Goal: Task Accomplishment & Management: Use online tool/utility

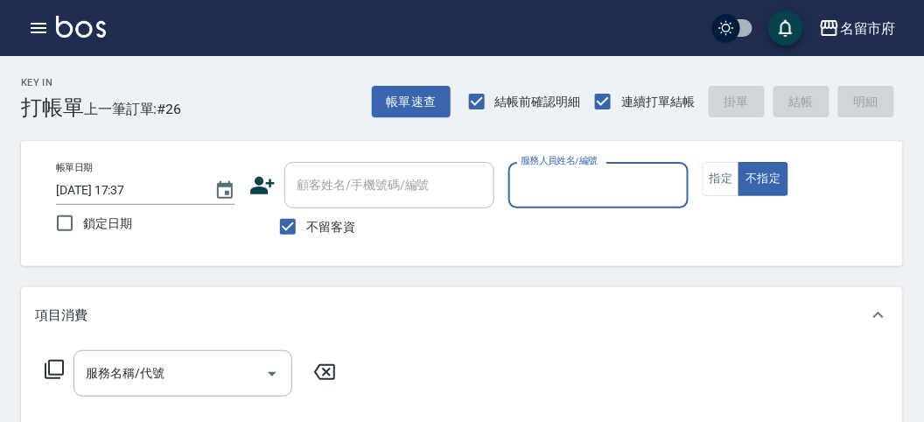
click at [292, 88] on div "Key In 打帳單 上一筆訂單:#26 帳單速查 結帳前確認明細 連續打單結帳 掛單 結帳 明細" at bounding box center [451, 88] width 903 height 64
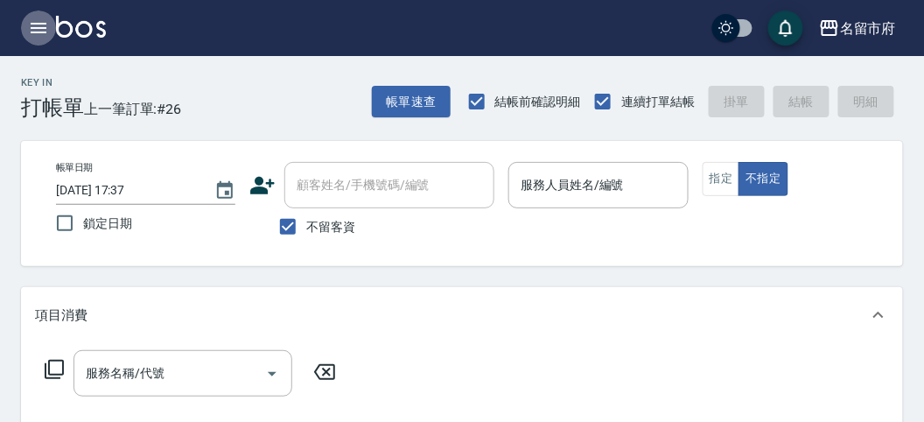
click at [36, 31] on icon "button" at bounding box center [39, 28] width 16 height 10
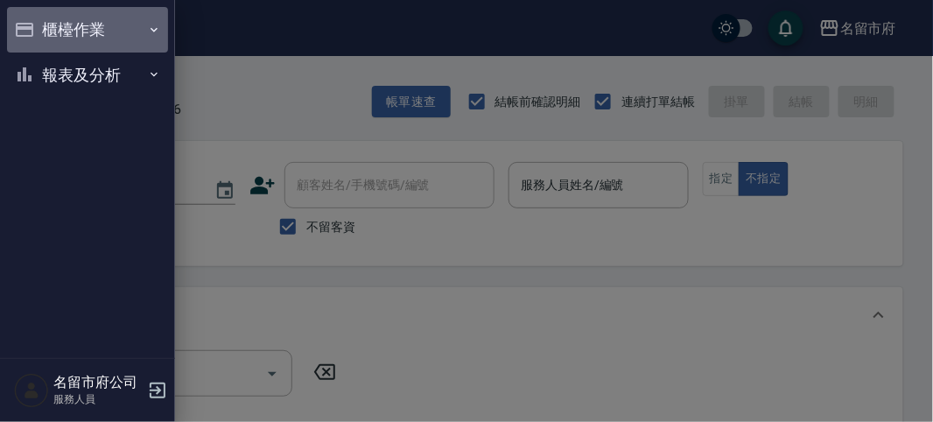
click at [86, 28] on button "櫃檯作業" at bounding box center [87, 29] width 161 height 45
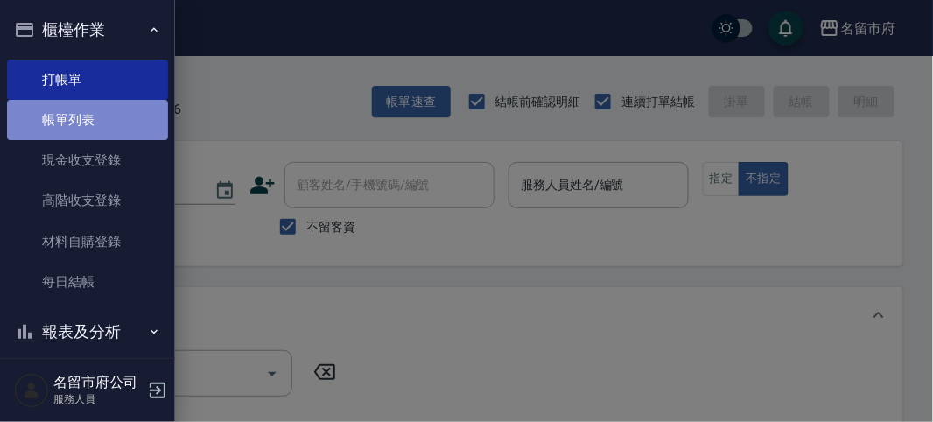
click at [99, 112] on link "帳單列表" at bounding box center [87, 120] width 161 height 40
click at [98, 113] on link "帳單列表" at bounding box center [87, 120] width 161 height 40
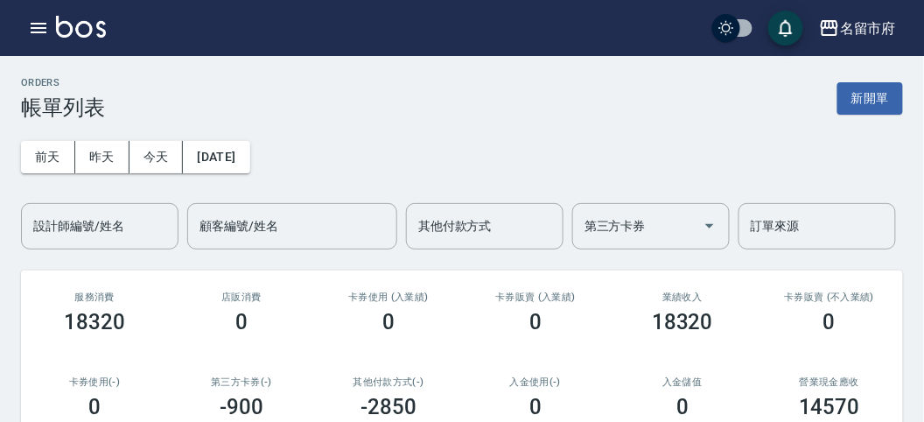
click at [332, 140] on div "[DATE] [DATE] [DATE] [DATE] 設計師編號/姓名 設計師編號/姓名 顧客編號/姓名 顧客編號/姓名 其他付款方式 其他付款方式 第三方…" at bounding box center [462, 184] width 882 height 129
click at [39, 31] on icon "button" at bounding box center [38, 27] width 21 height 21
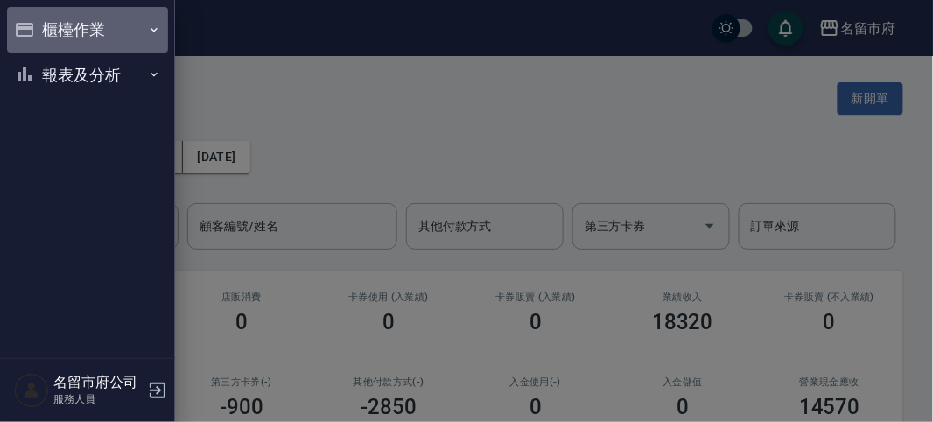
click at [51, 27] on button "櫃檯作業" at bounding box center [87, 29] width 161 height 45
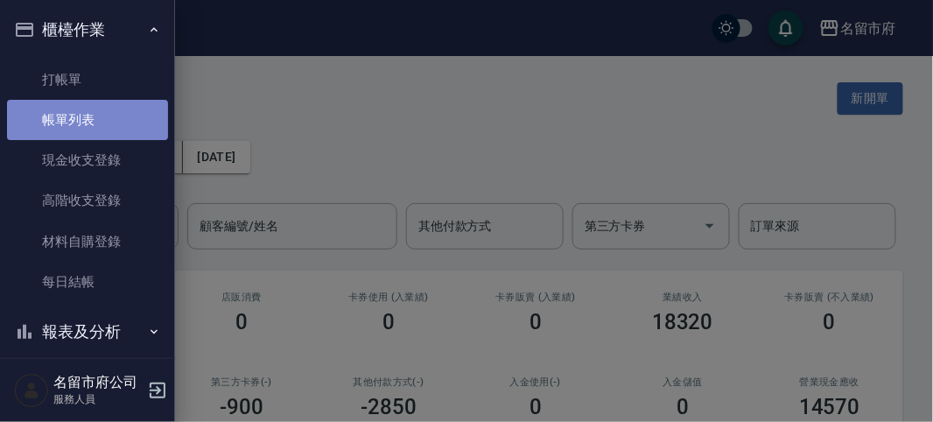
click at [106, 130] on link "帳單列表" at bounding box center [87, 120] width 161 height 40
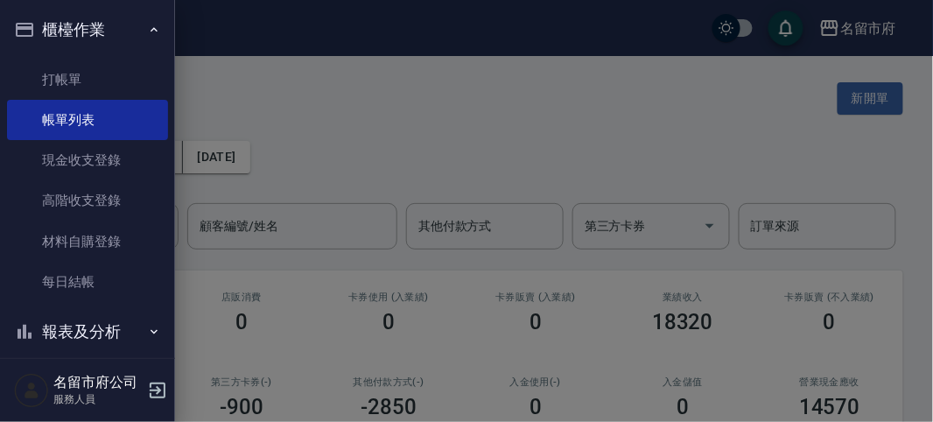
click at [85, 28] on button "櫃檯作業" at bounding box center [87, 29] width 161 height 45
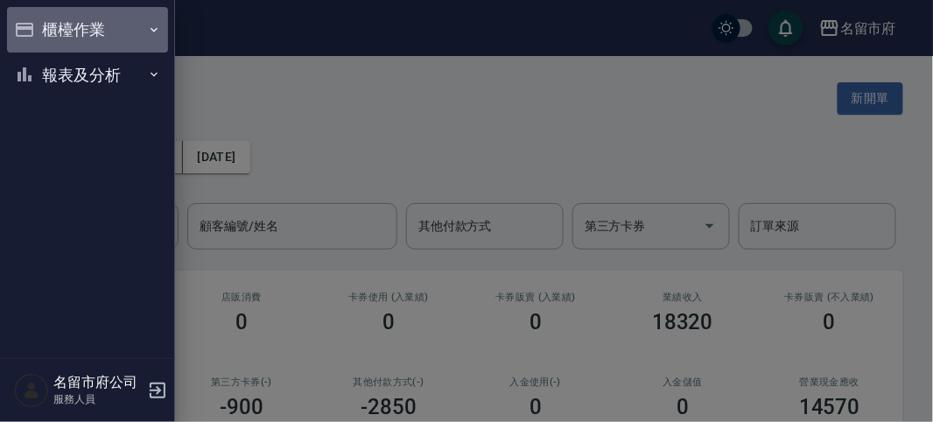
click at [86, 30] on button "櫃檯作業" at bounding box center [87, 29] width 161 height 45
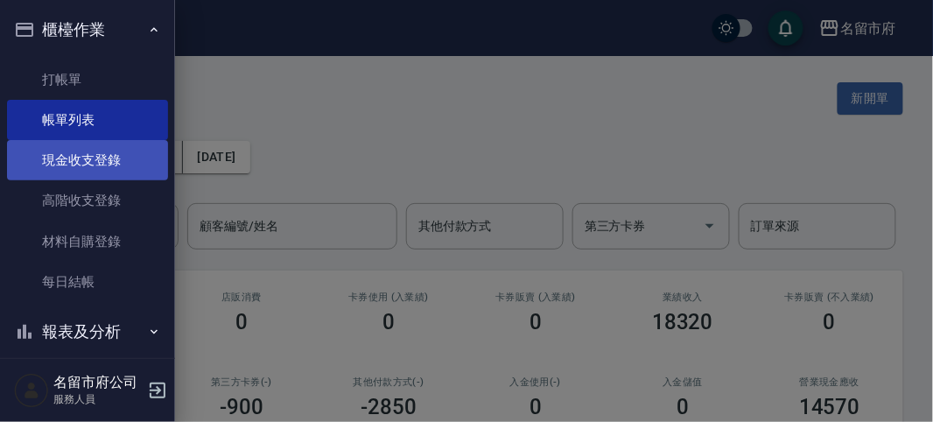
click at [115, 161] on link "現金收支登錄" at bounding box center [87, 160] width 161 height 40
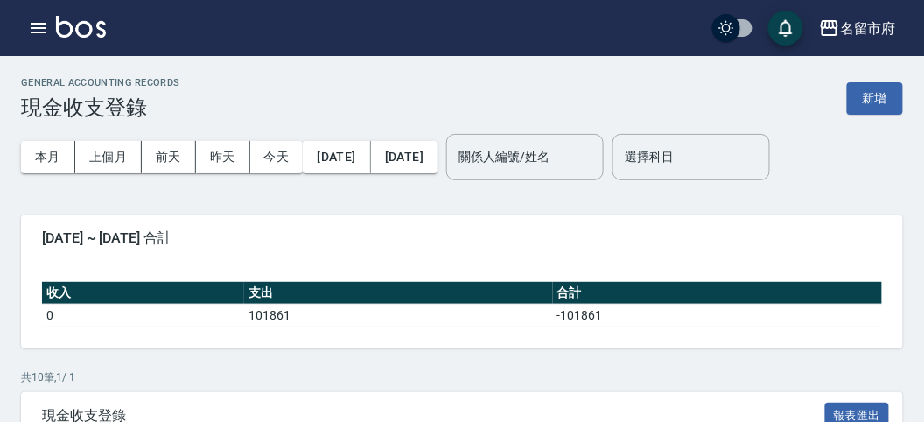
click at [228, 114] on div "GENERAL ACCOUNTING RECORDS 現金收支登錄 新增" at bounding box center [462, 98] width 882 height 43
click at [37, 154] on button "本月" at bounding box center [48, 157] width 54 height 32
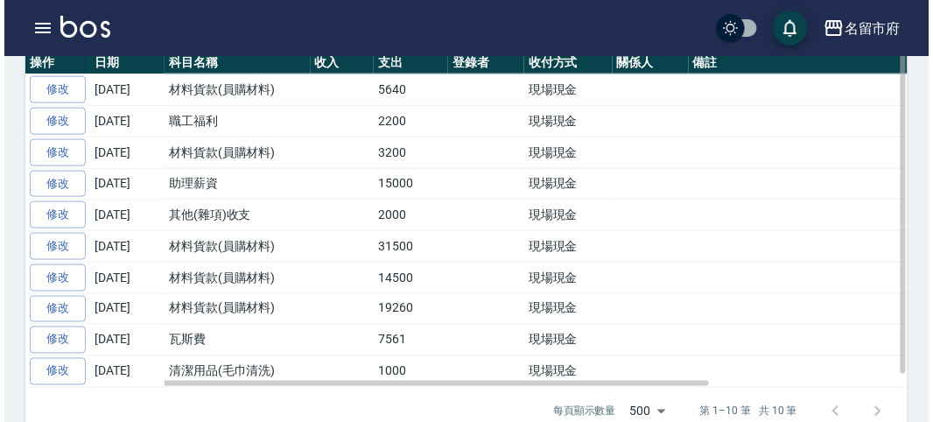
scroll to position [291, 0]
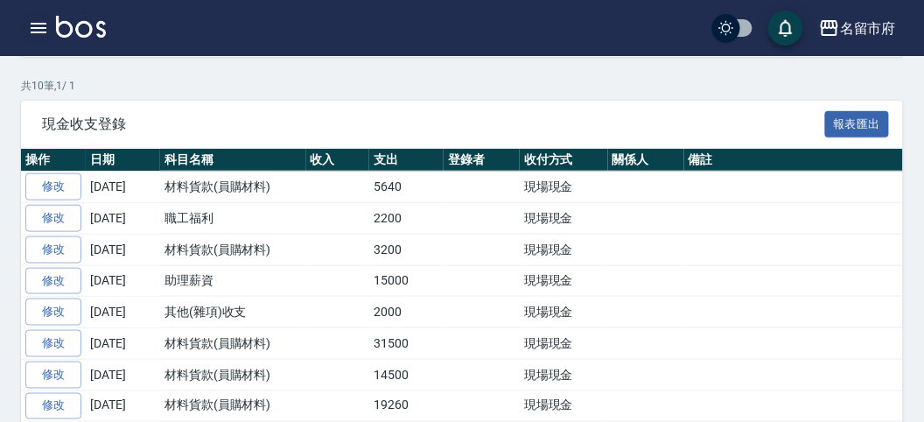
click at [35, 31] on icon "button" at bounding box center [39, 28] width 16 height 10
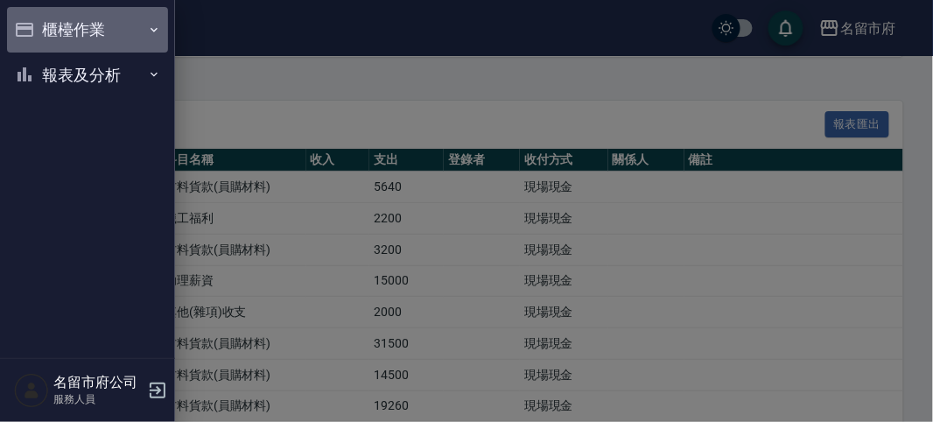
click at [46, 24] on button "櫃檯作業" at bounding box center [87, 29] width 161 height 45
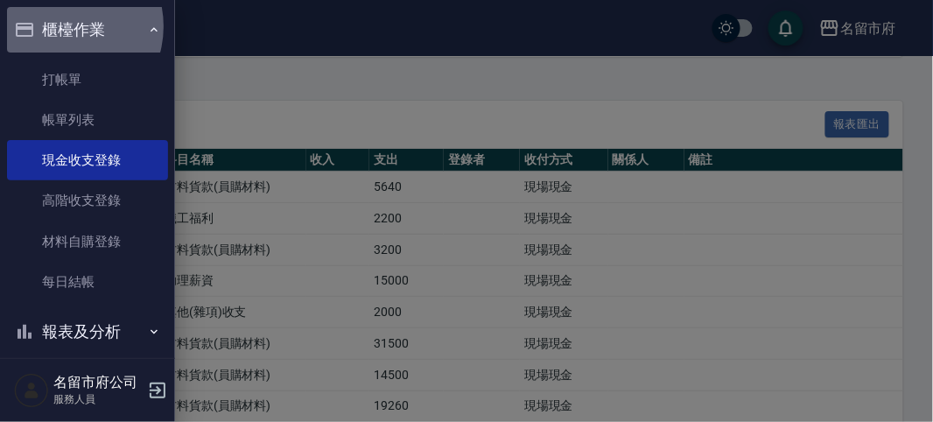
click at [59, 26] on button "櫃檯作業" at bounding box center [87, 29] width 161 height 45
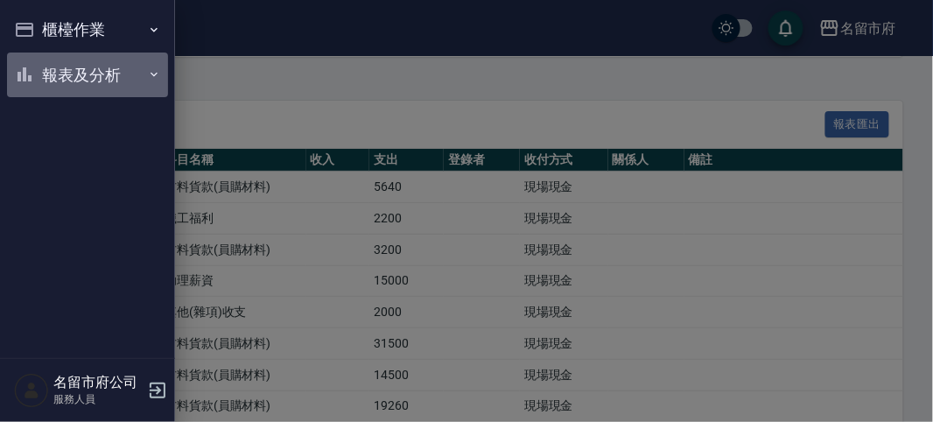
click at [73, 76] on button "報表及分析" at bounding box center [87, 74] width 161 height 45
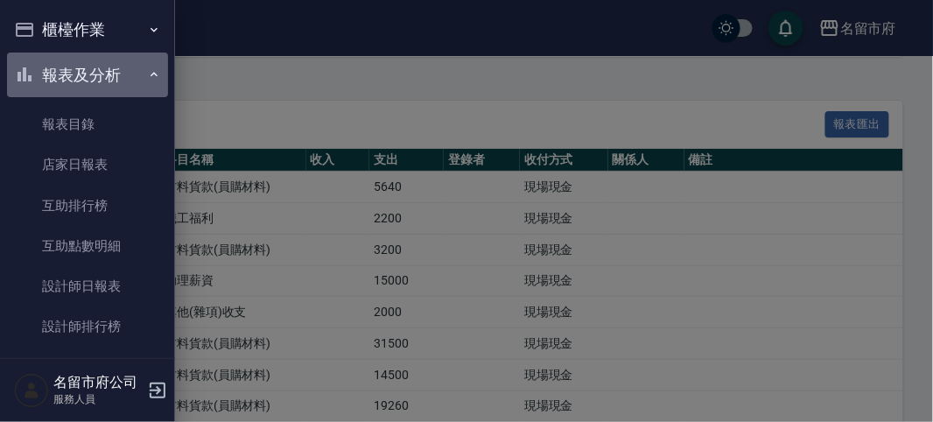
click at [89, 75] on button "報表及分析" at bounding box center [87, 74] width 161 height 45
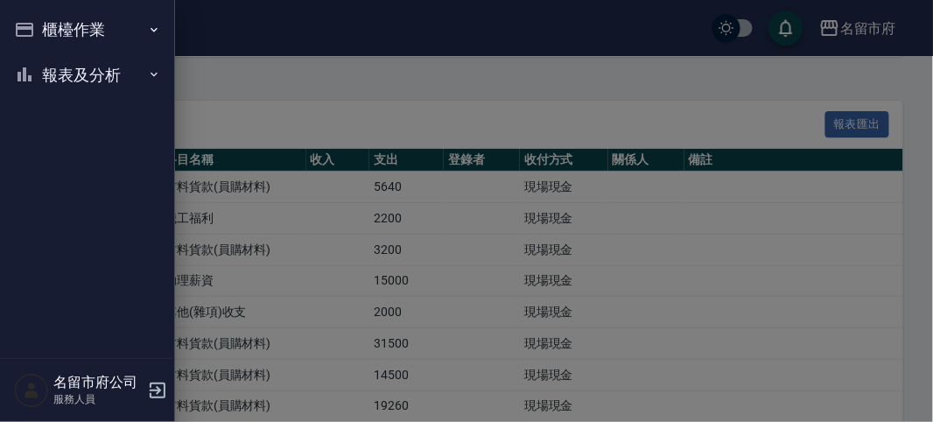
click at [87, 32] on button "櫃檯作業" at bounding box center [87, 29] width 161 height 45
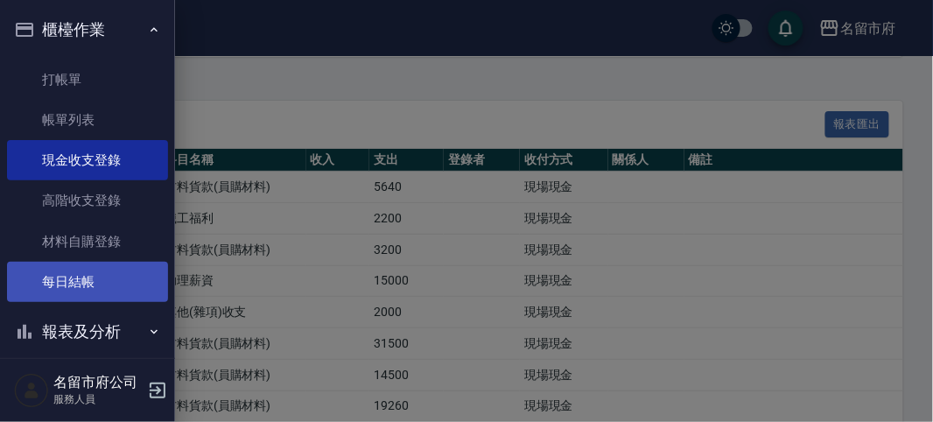
click at [108, 278] on link "每日結帳" at bounding box center [87, 282] width 161 height 40
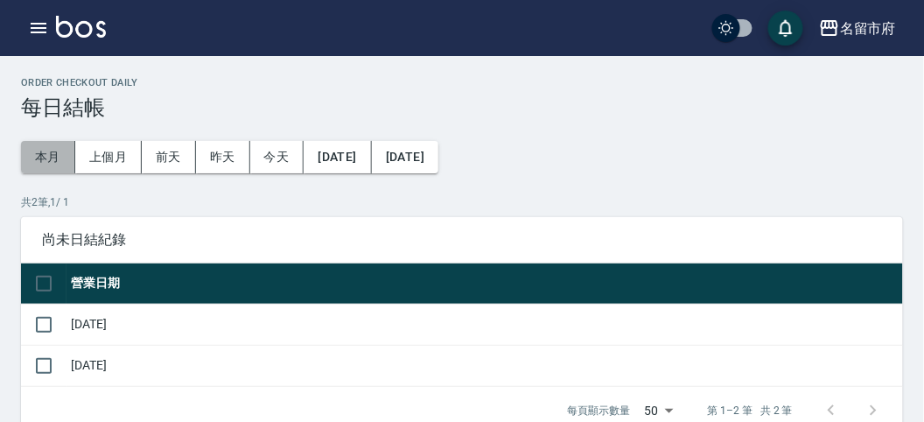
click at [66, 154] on button "本月" at bounding box center [48, 157] width 54 height 32
click at [35, 31] on icon "button" at bounding box center [38, 27] width 21 height 21
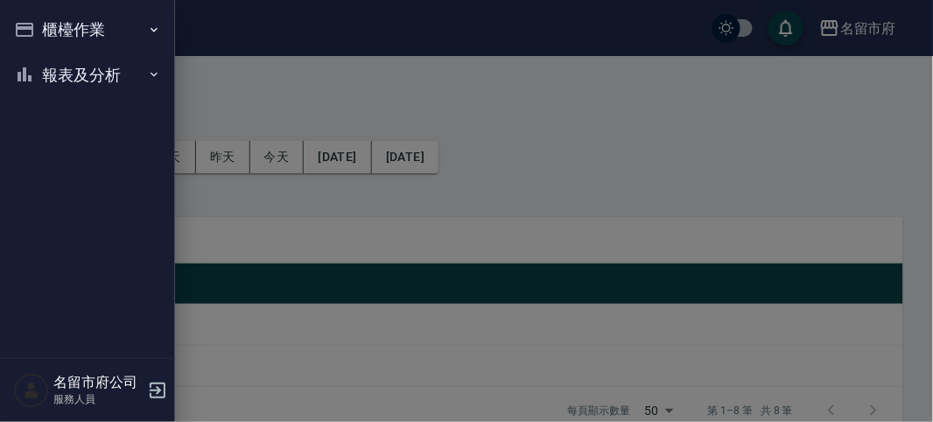
click at [52, 26] on button "櫃檯作業" at bounding box center [87, 29] width 161 height 45
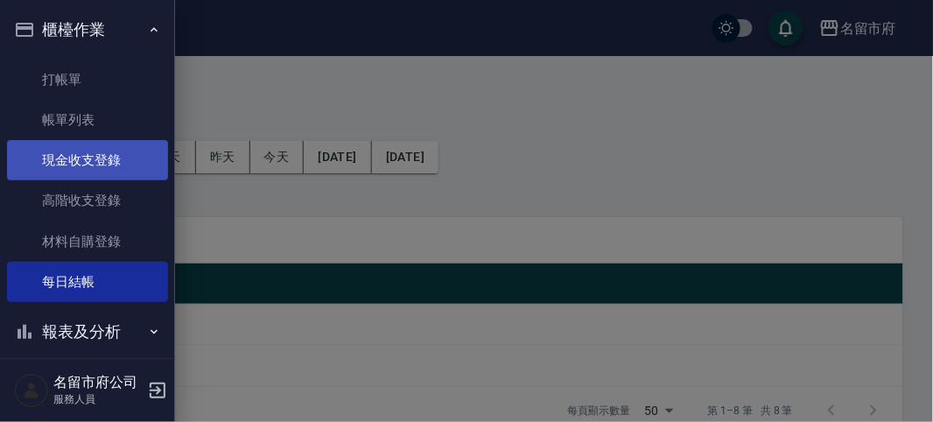
click at [101, 168] on link "現金收支登錄" at bounding box center [87, 160] width 161 height 40
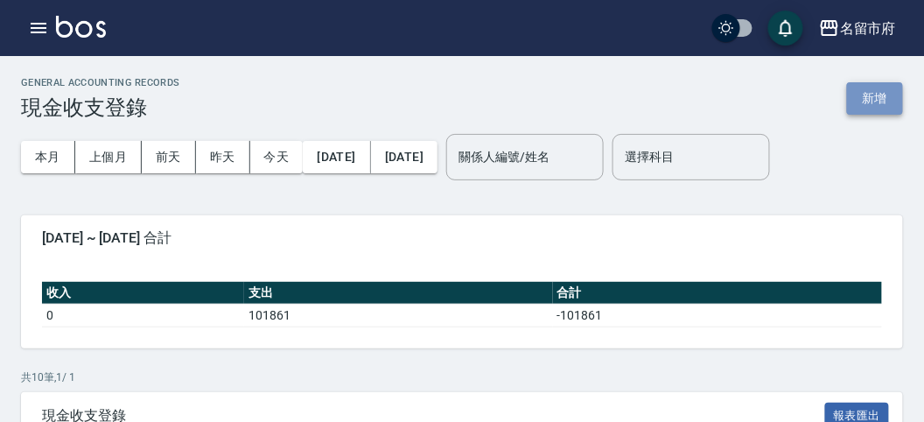
click at [870, 98] on button "新增" at bounding box center [875, 98] width 56 height 32
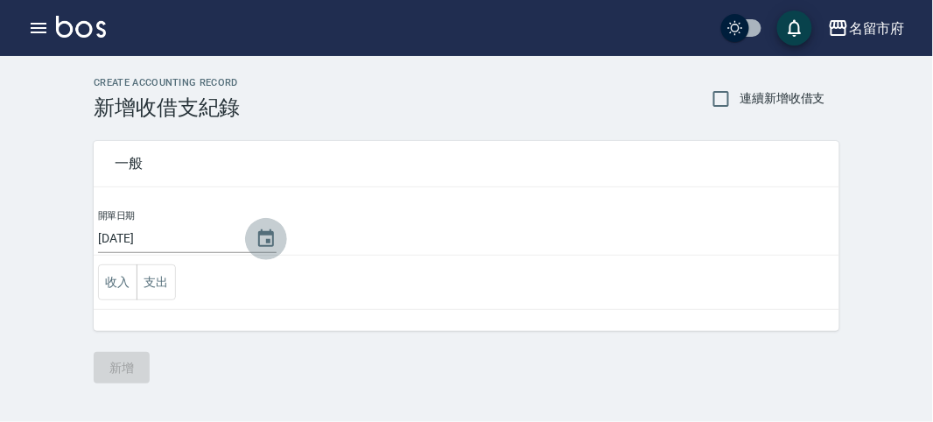
click at [272, 234] on icon "Choose date, selected date is 2025-08-25" at bounding box center [266, 237] width 16 height 17
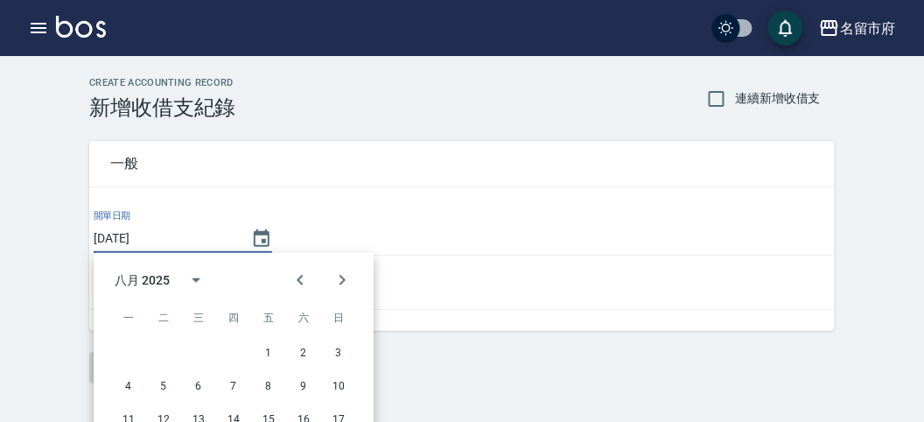
scroll to position [122, 0]
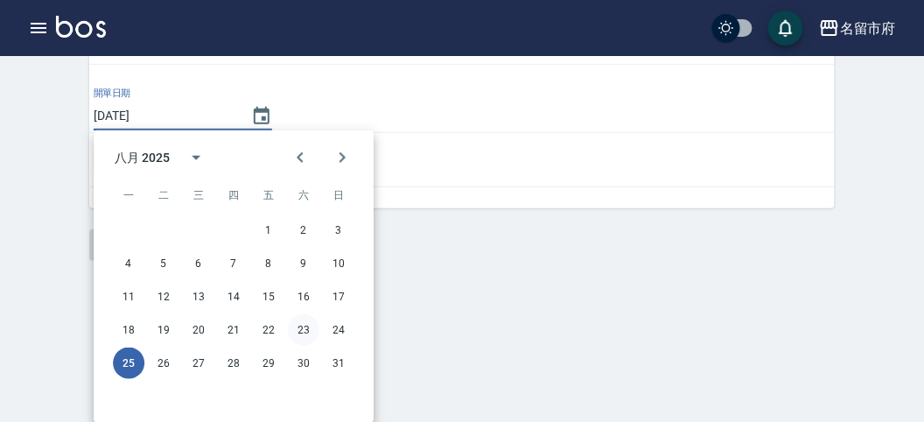
click at [307, 328] on button "23" at bounding box center [303, 329] width 31 height 31
type input "[DATE]"
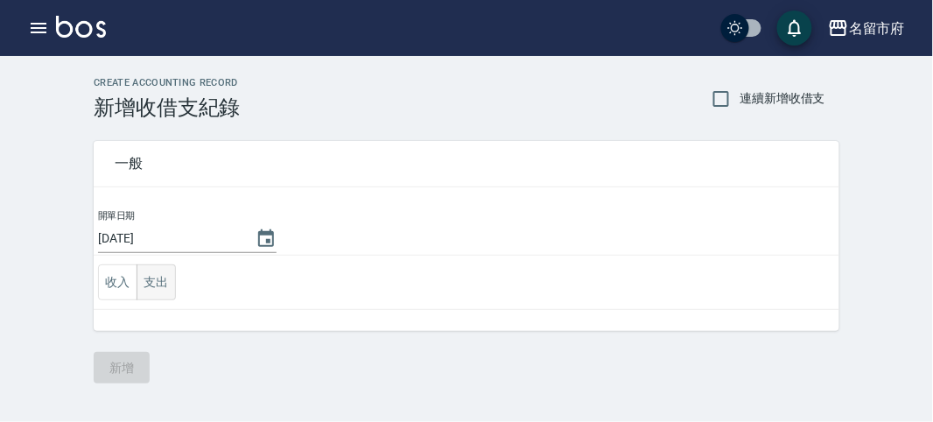
click at [151, 280] on button "支出" at bounding box center [155, 282] width 39 height 36
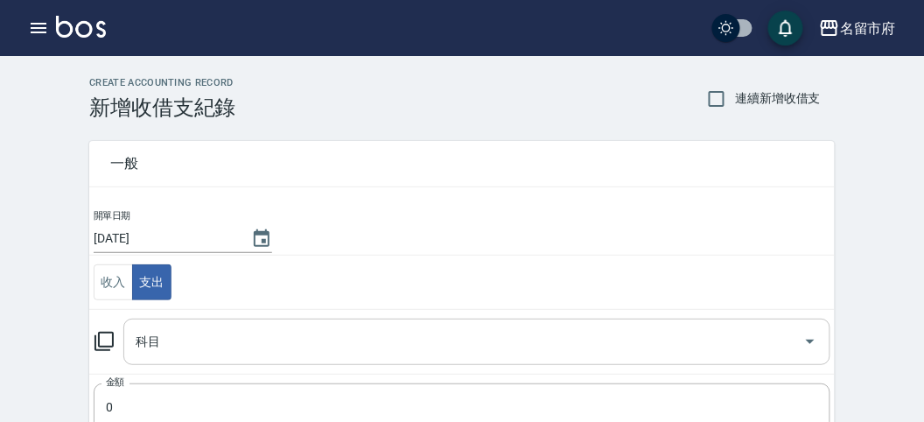
click at [185, 337] on input "科目" at bounding box center [463, 341] width 665 height 31
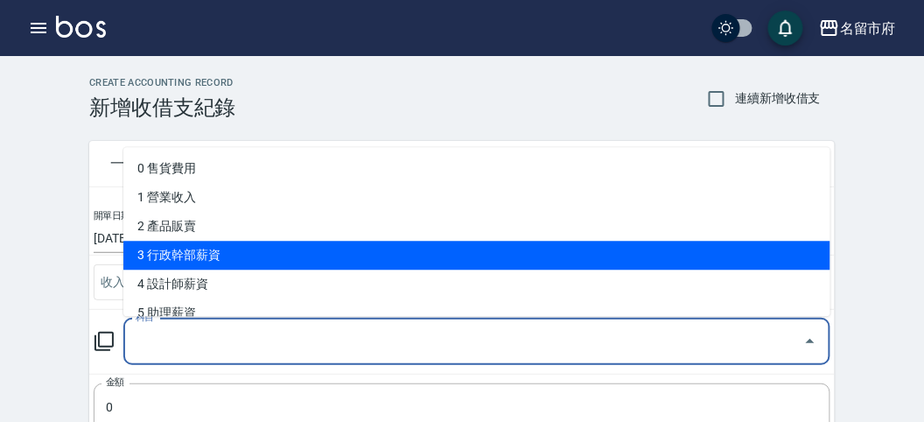
scroll to position [291, 0]
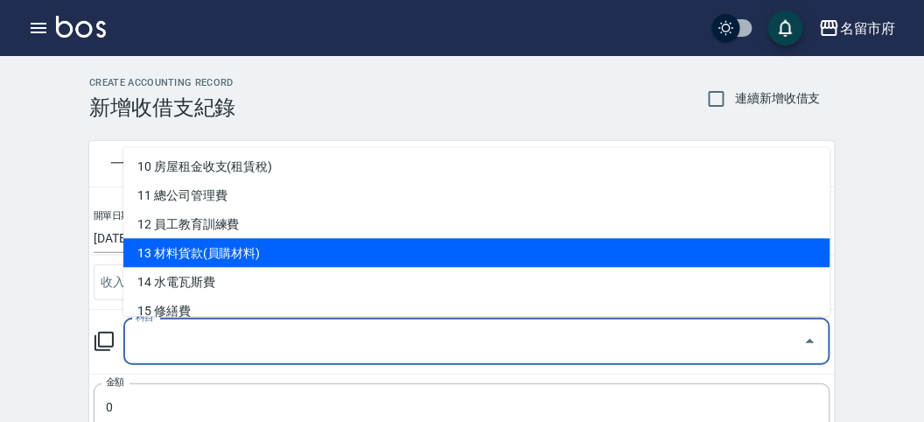
click at [255, 249] on li "13 材料貨款(員購材料)" at bounding box center [476, 253] width 707 height 29
type input "13 材料貨款(員購材料)"
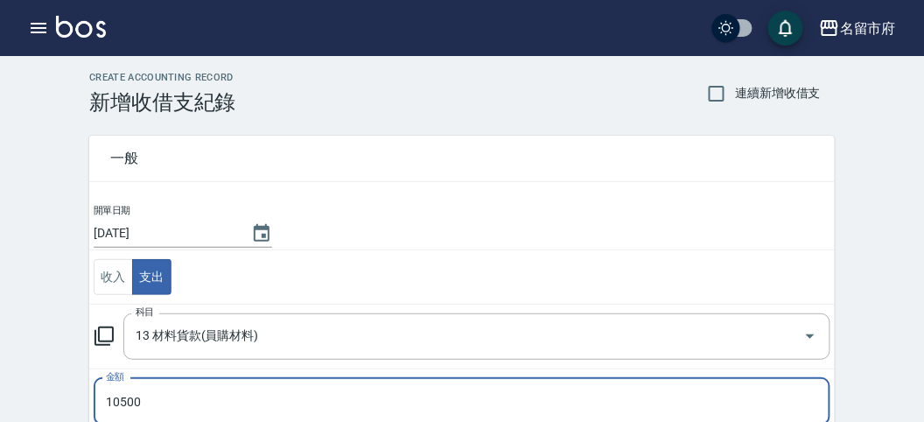
scroll to position [346, 0]
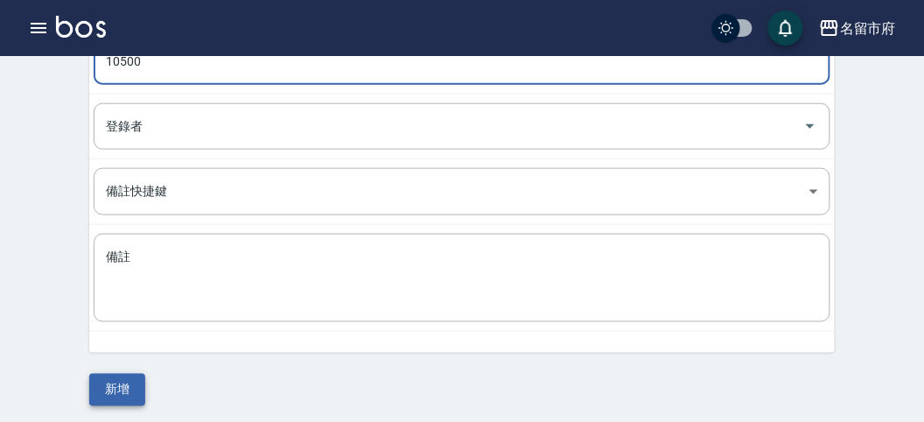
type input "10500"
click at [122, 374] on button "新增" at bounding box center [117, 390] width 56 height 32
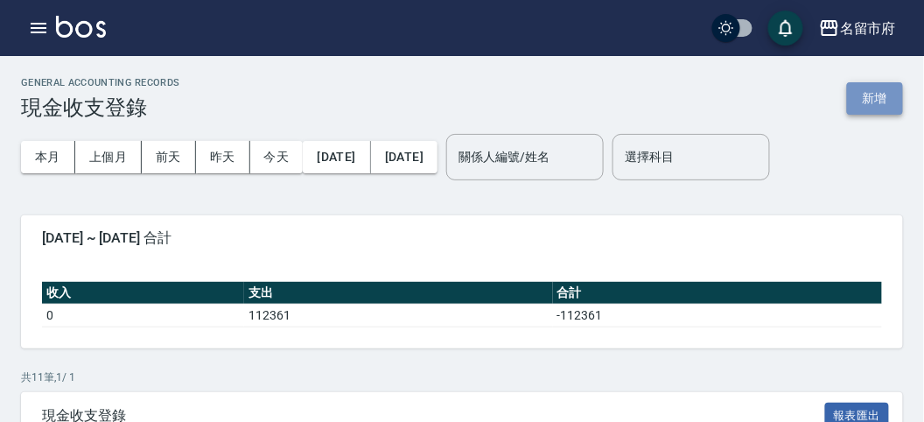
click at [872, 96] on button "新增" at bounding box center [875, 98] width 56 height 32
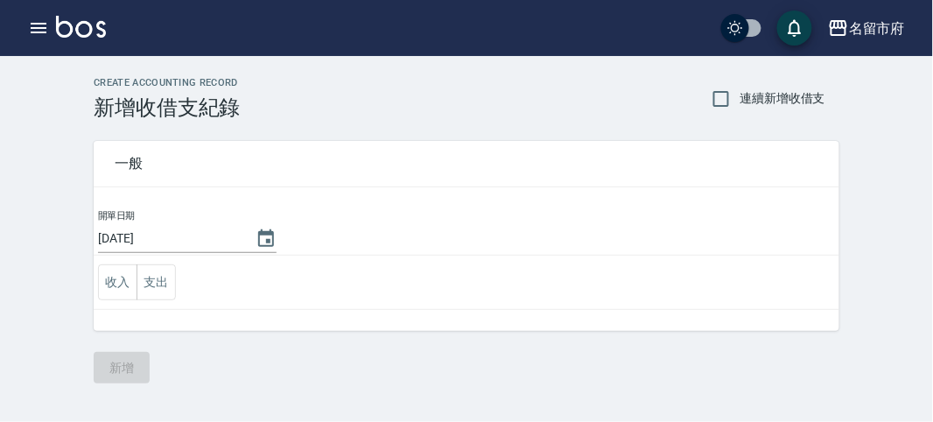
click at [872, 96] on div "CREATE ACCOUNTING RECORD 新增收借支紀錄 連續新增收借支 一般 開單日期 [DATE] 收入 支出 新增" at bounding box center [466, 230] width 933 height 348
click at [158, 278] on button "支出" at bounding box center [155, 282] width 39 height 36
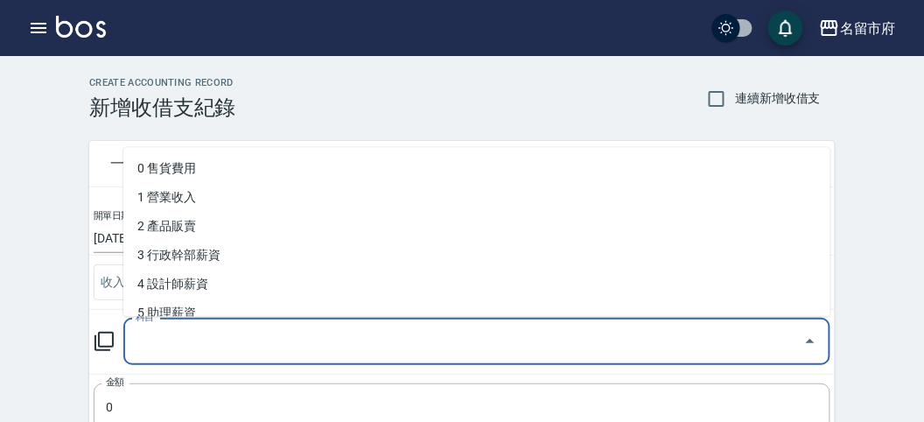
click at [232, 346] on input "科目" at bounding box center [463, 341] width 665 height 31
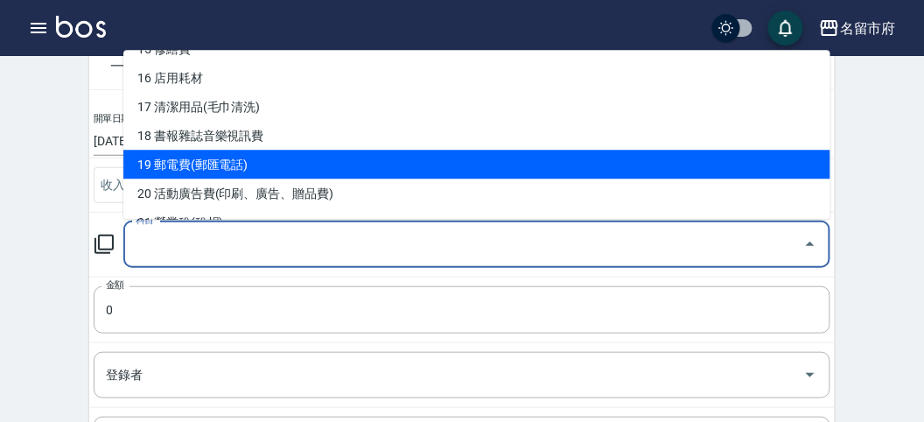
scroll to position [359, 0]
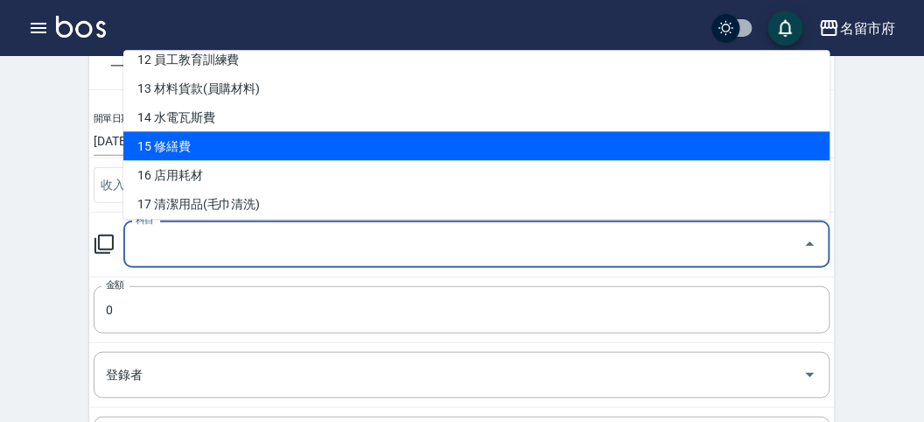
click at [272, 149] on li "15 修繕費" at bounding box center [476, 146] width 707 height 29
type input "15 修繕費"
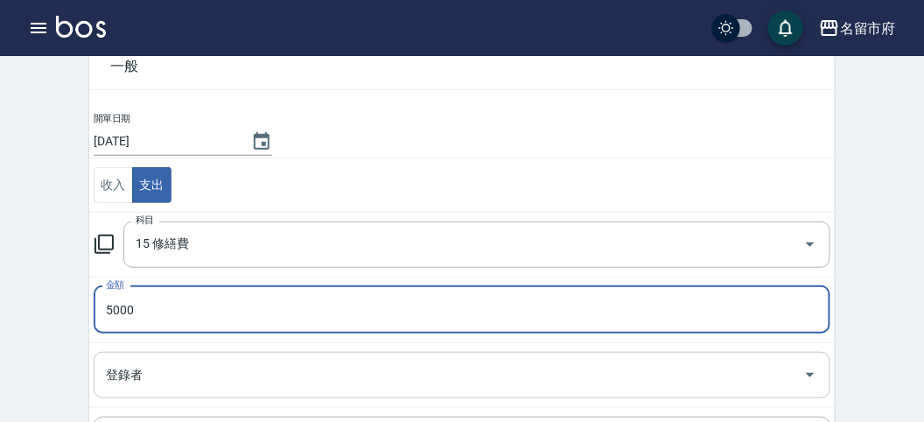
scroll to position [346, 0]
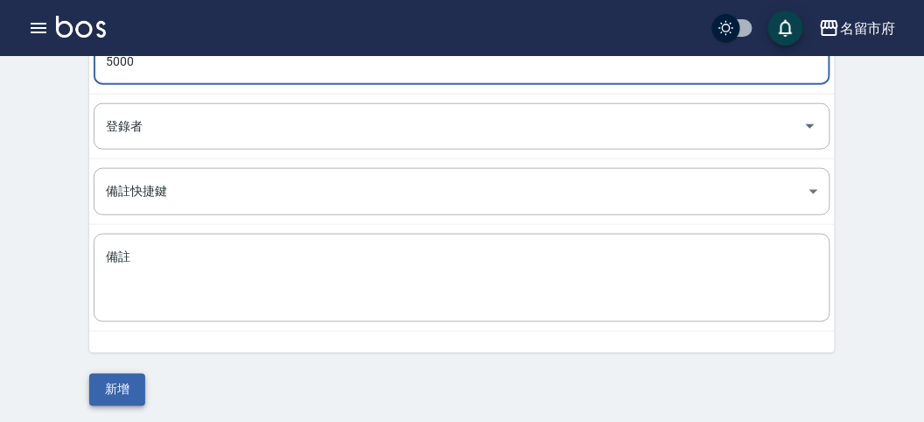
type input "5000"
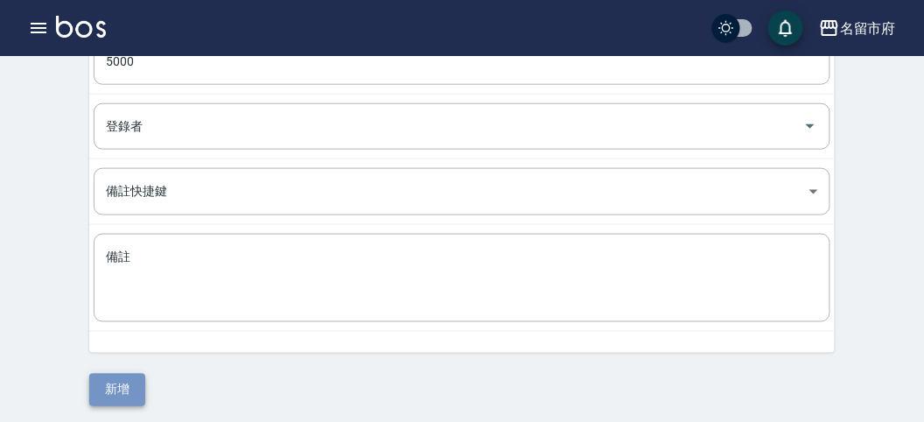
click at [114, 384] on button "新增" at bounding box center [117, 390] width 56 height 32
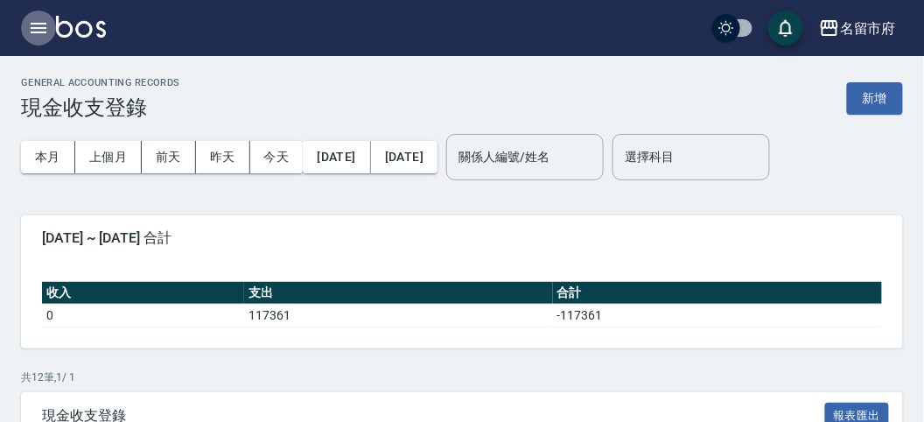
click at [40, 24] on icon "button" at bounding box center [38, 27] width 21 height 21
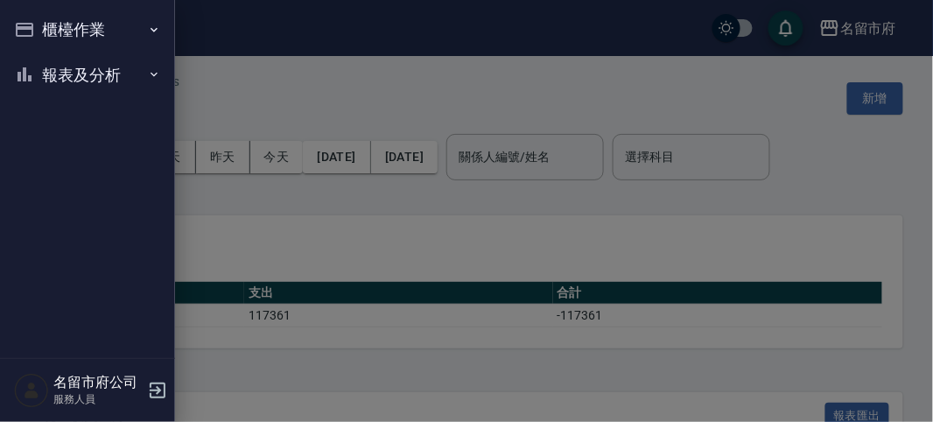
click at [58, 37] on button "櫃檯作業" at bounding box center [87, 29] width 161 height 45
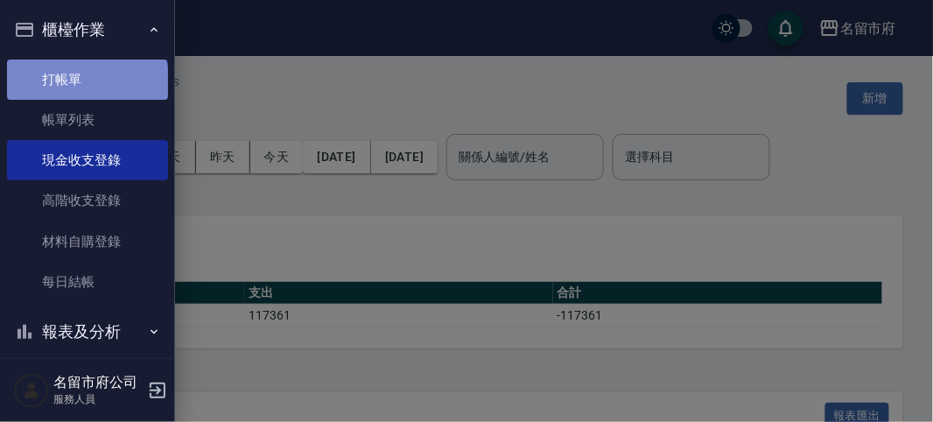
click at [86, 84] on link "打帳單" at bounding box center [87, 79] width 161 height 40
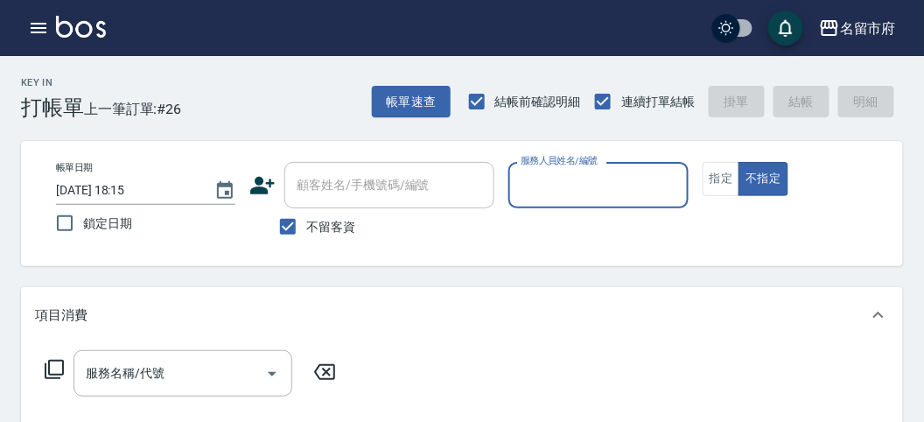
click at [295, 116] on div "Key In 打帳單 上一筆訂單:#26 帳單速查 結帳前確認明細 連續打單結帳 掛單 結帳 明細" at bounding box center [451, 88] width 903 height 64
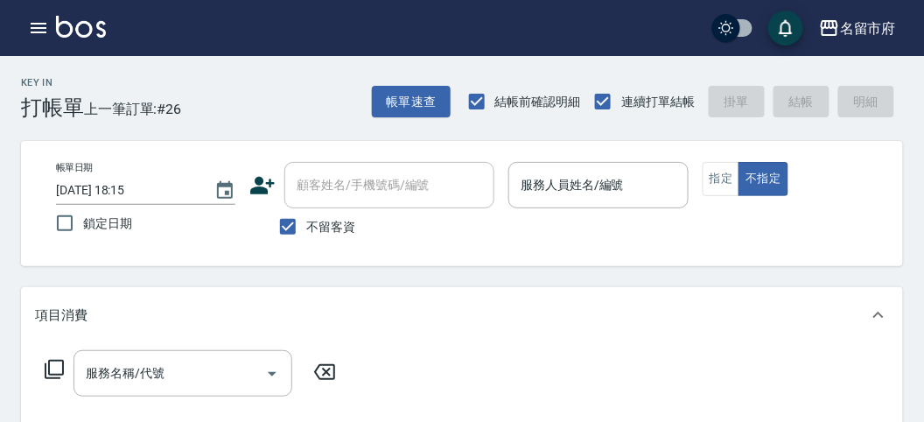
click at [223, 99] on div "Key In 打帳單 上一筆訂單:#26 帳單速查 結帳前確認明細 連續打單結帳 掛單 結帳 明細" at bounding box center [451, 88] width 903 height 64
click at [248, 67] on div "Key In 打帳單 上一筆訂單:#26 帳單速查 結帳前確認明細 連續打單結帳 掛單 結帳 明細" at bounding box center [451, 88] width 903 height 64
click at [29, 23] on icon "button" at bounding box center [38, 27] width 21 height 21
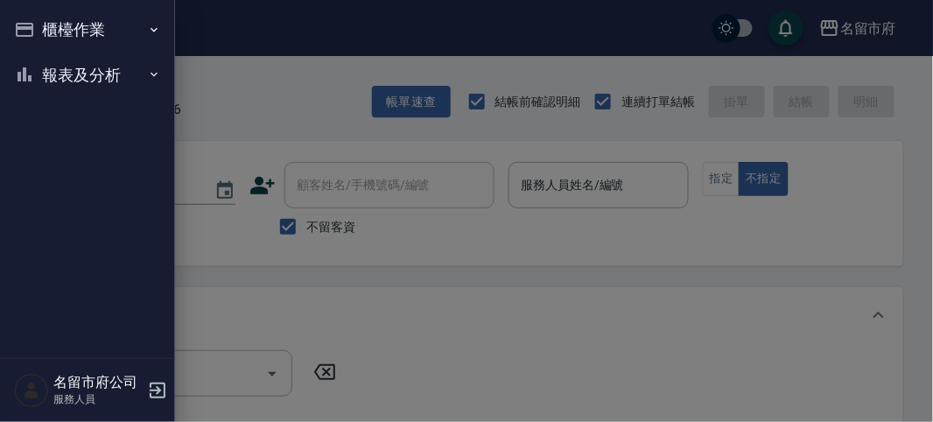
click at [41, 28] on button "櫃檯作業" at bounding box center [87, 29] width 161 height 45
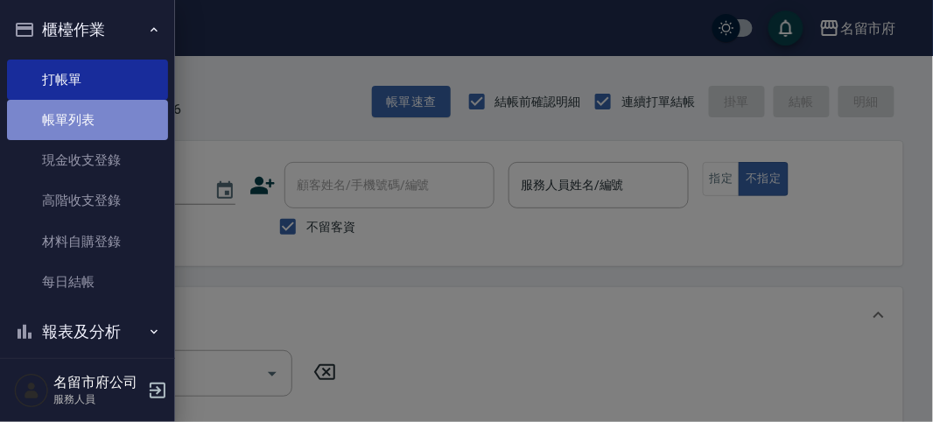
click at [101, 129] on link "帳單列表" at bounding box center [87, 120] width 161 height 40
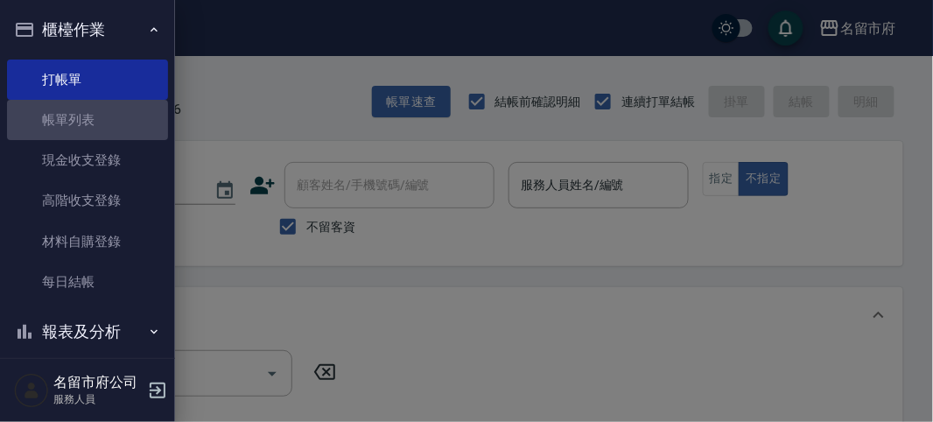
click at [90, 76] on link "打帳單" at bounding box center [87, 79] width 161 height 40
click at [127, 32] on button "櫃檯作業" at bounding box center [87, 29] width 161 height 45
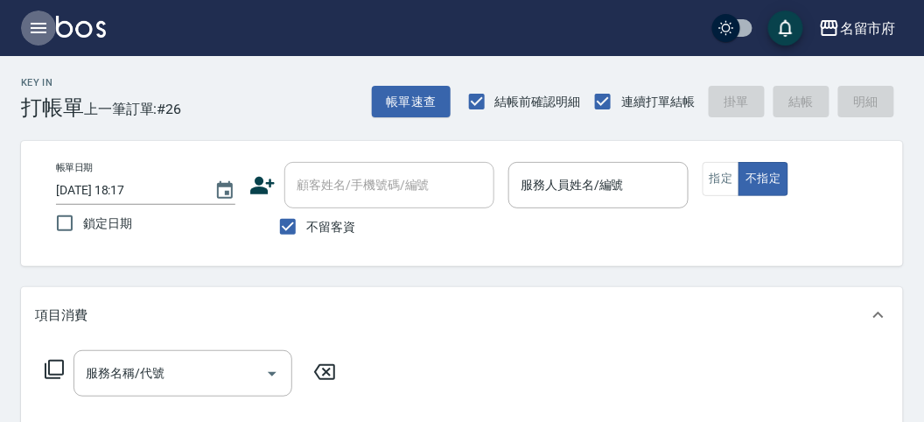
click at [32, 25] on icon "button" at bounding box center [38, 27] width 21 height 21
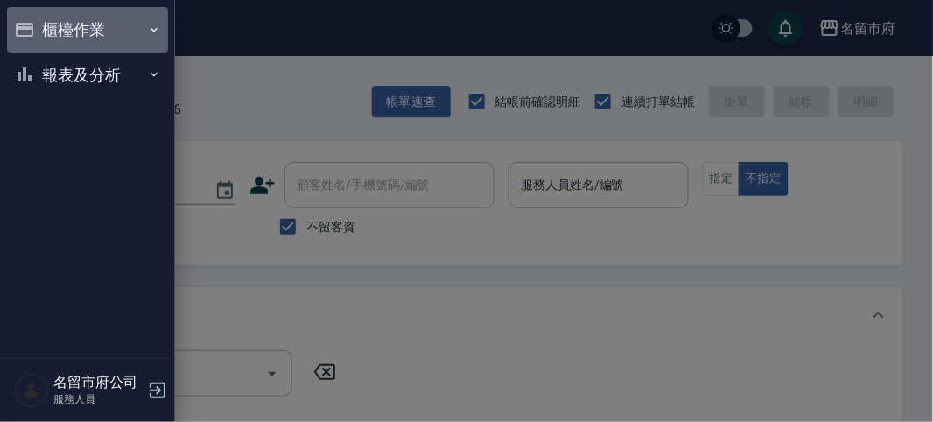
click at [74, 32] on button "櫃檯作業" at bounding box center [87, 29] width 161 height 45
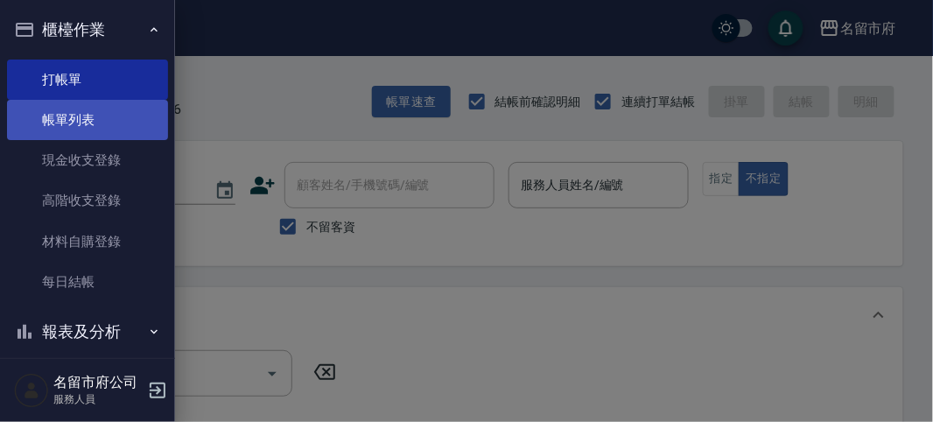
click at [92, 115] on link "帳單列表" at bounding box center [87, 120] width 161 height 40
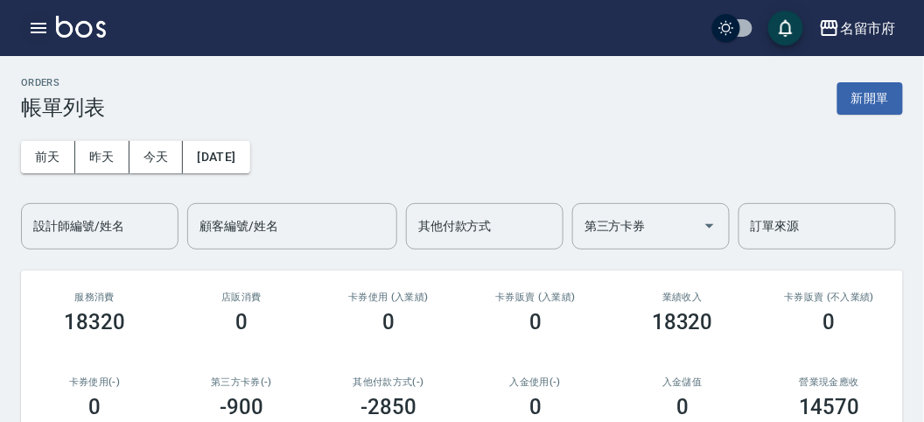
click at [41, 31] on icon "button" at bounding box center [38, 27] width 21 height 21
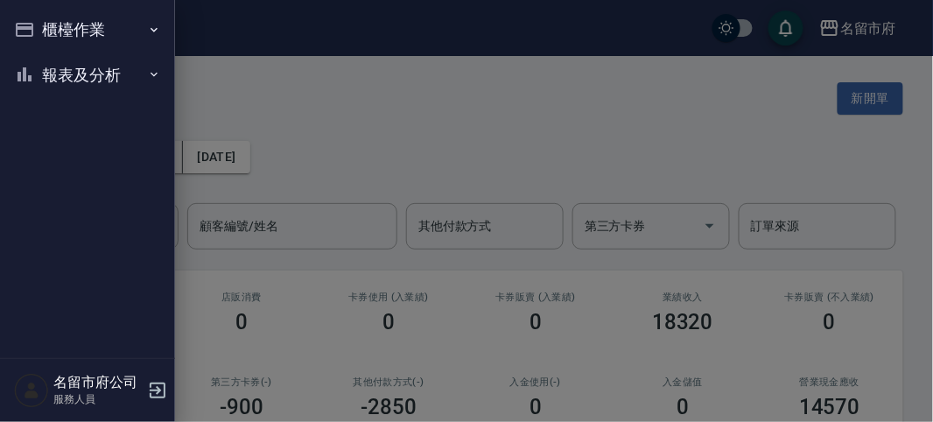
click at [89, 68] on button "報表及分析" at bounding box center [87, 74] width 161 height 45
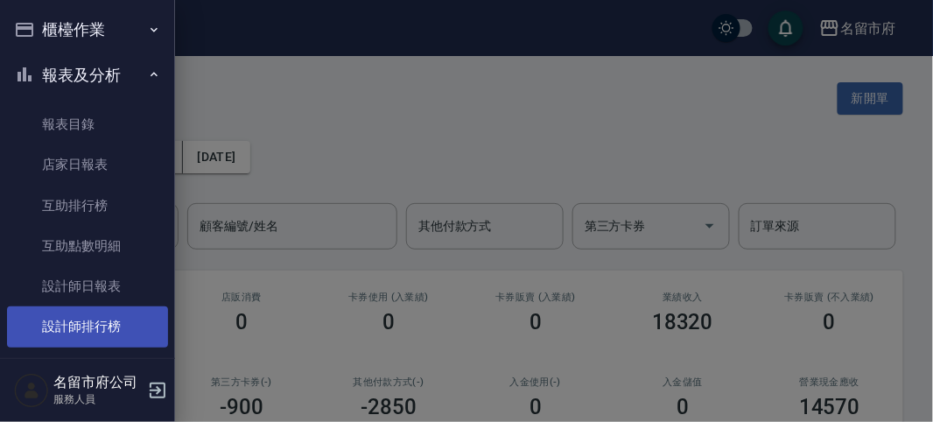
click at [85, 320] on link "設計師排行榜" at bounding box center [87, 326] width 161 height 40
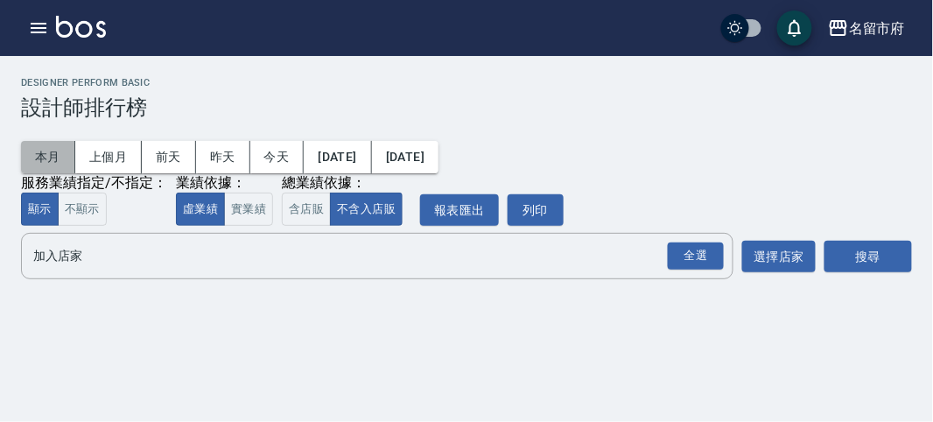
click at [44, 150] on button "本月" at bounding box center [48, 157] width 54 height 32
click at [690, 252] on div "全選" at bounding box center [696, 255] width 56 height 27
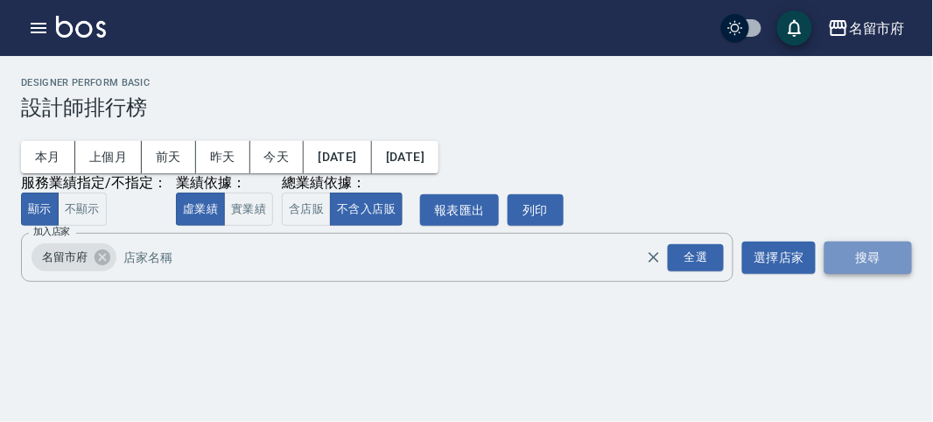
click at [854, 255] on button "搜尋" at bounding box center [867, 257] width 87 height 32
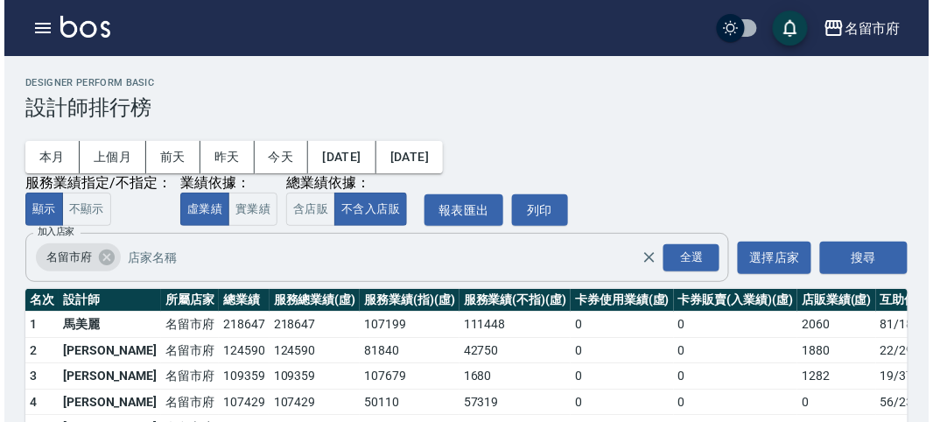
scroll to position [153, 0]
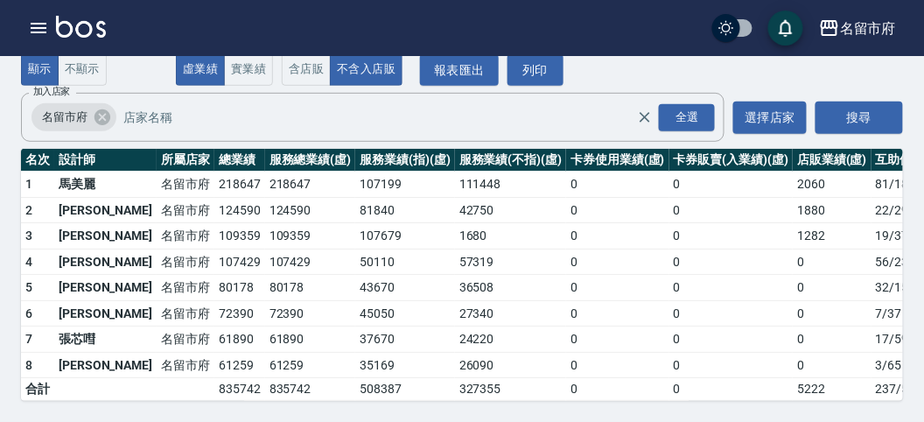
click at [6, 137] on div "名留市府 [DATE] - [DATE] 設計師排行榜 列印時間： [DATE][PHONE_NUMBER]:17 Designer Perform Basi…" at bounding box center [462, 169] width 924 height 506
click at [37, 27] on icon "button" at bounding box center [39, 28] width 16 height 10
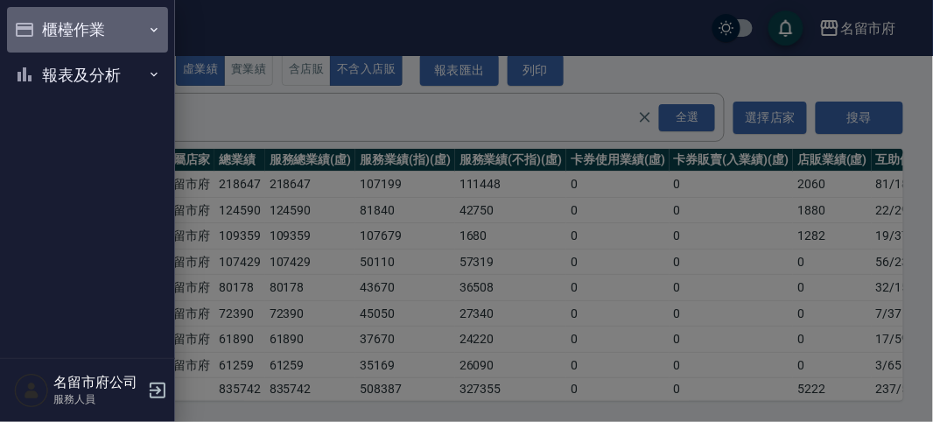
click at [42, 26] on button "櫃檯作業" at bounding box center [87, 29] width 161 height 45
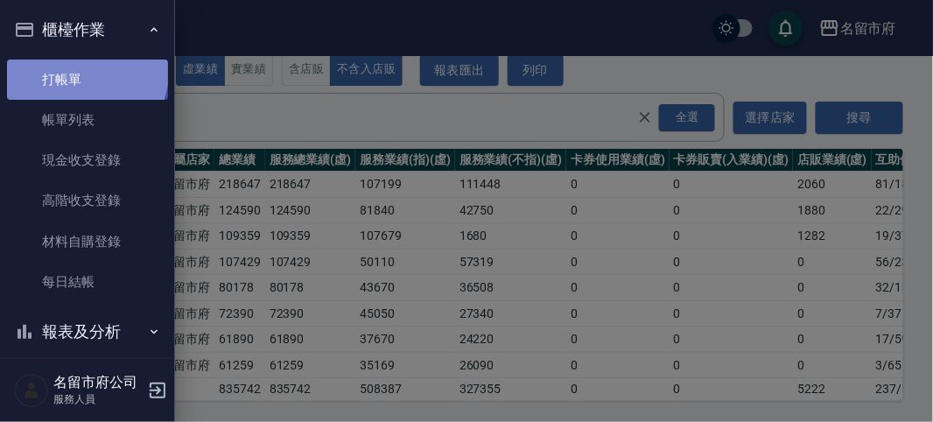
click at [85, 72] on link "打帳單" at bounding box center [87, 79] width 161 height 40
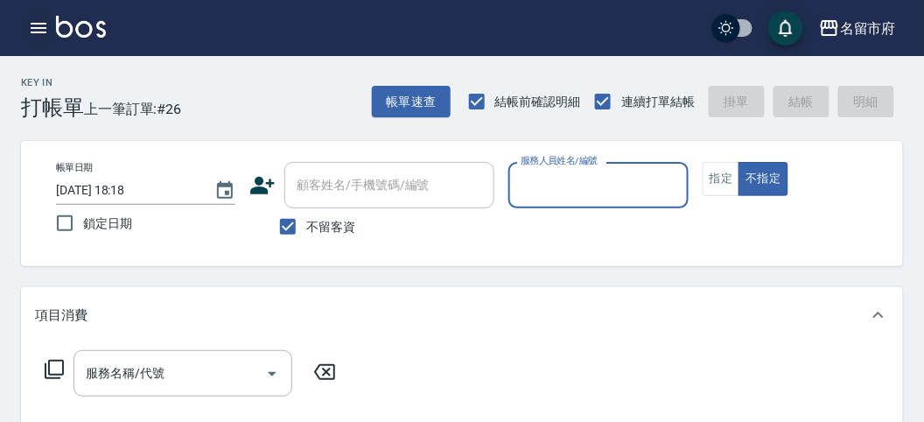
click at [38, 25] on icon "button" at bounding box center [38, 27] width 21 height 21
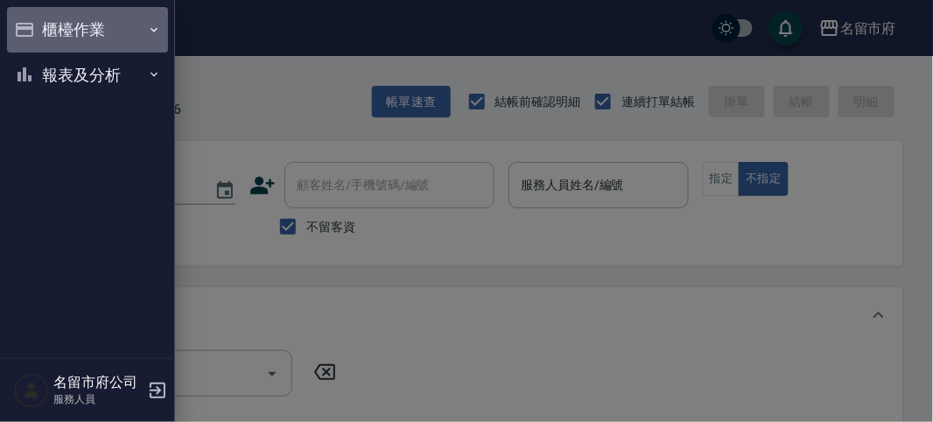
click at [38, 24] on button "櫃檯作業" at bounding box center [87, 29] width 161 height 45
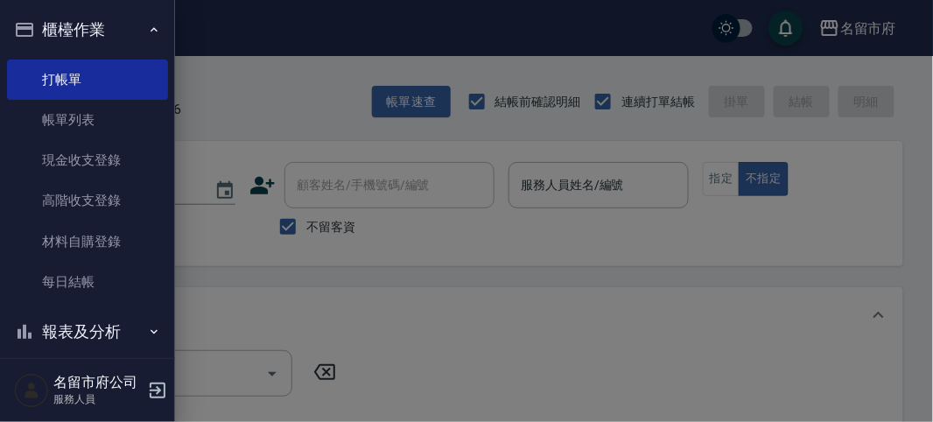
click at [59, 32] on button "櫃檯作業" at bounding box center [87, 29] width 161 height 45
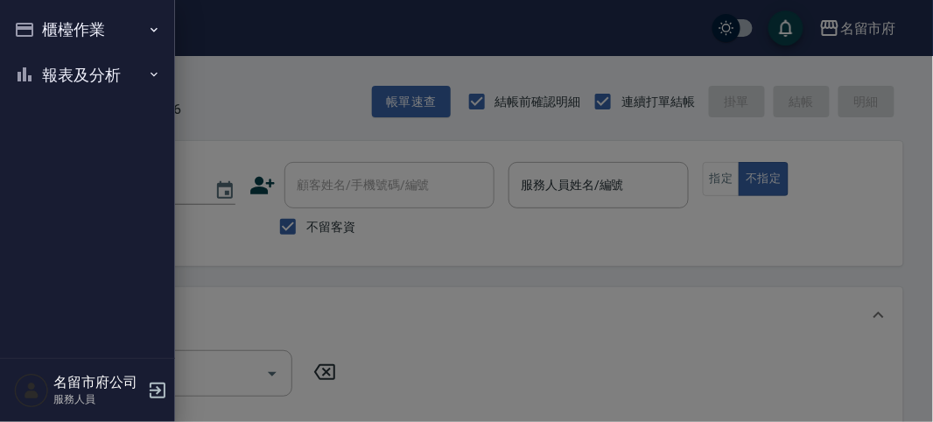
click at [829, 241] on div at bounding box center [466, 211] width 933 height 422
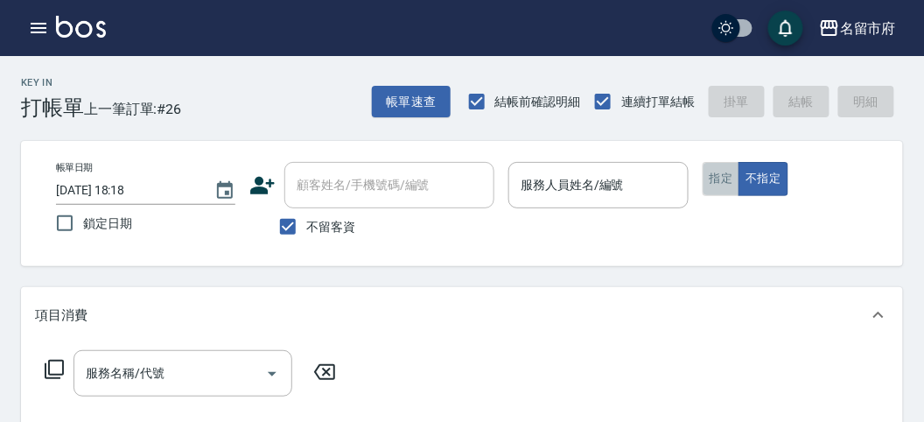
click at [724, 177] on button "指定" at bounding box center [722, 179] width 38 height 34
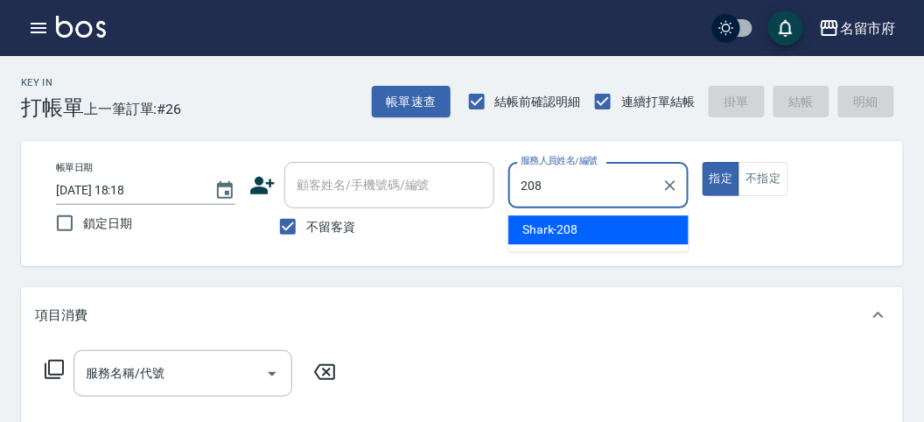
click at [602, 225] on div "Shark -208" at bounding box center [598, 229] width 180 height 29
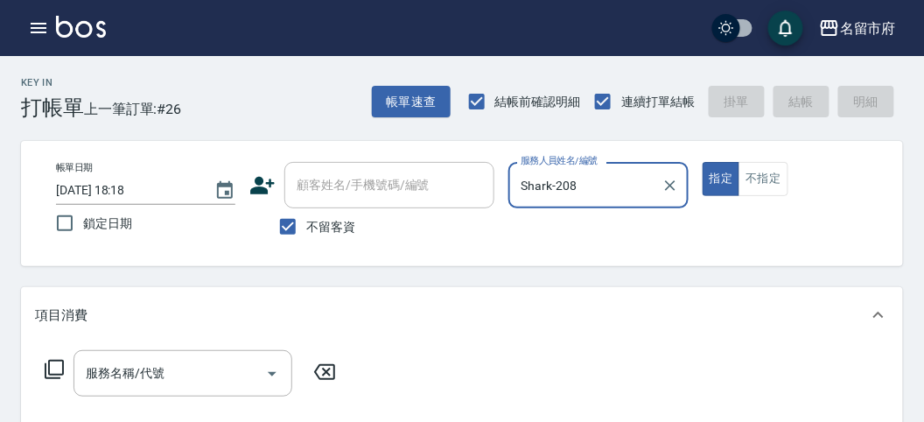
type input "Shark-208"
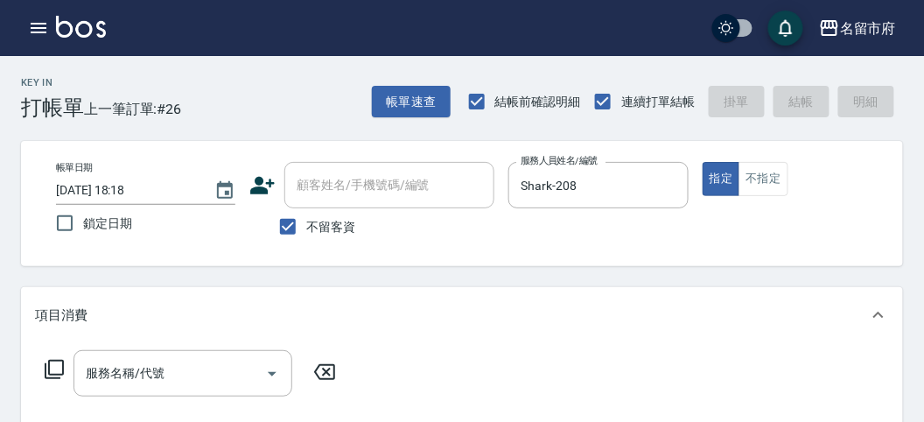
click at [54, 371] on icon at bounding box center [54, 369] width 21 height 21
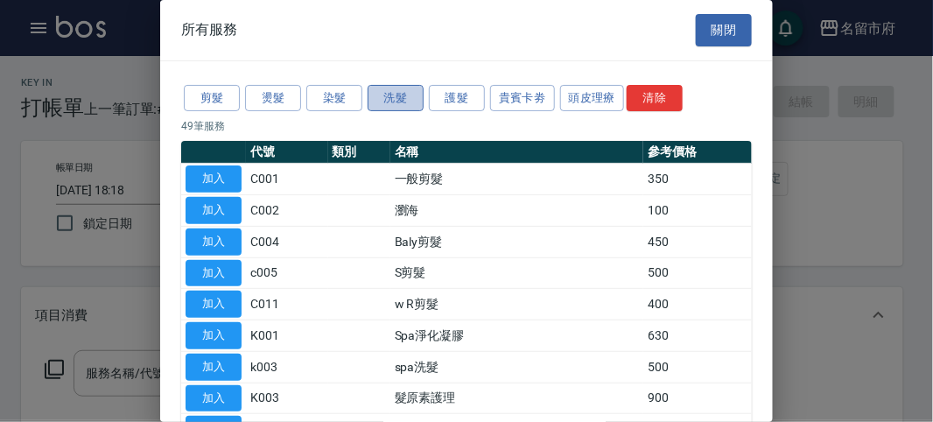
click at [396, 95] on button "洗髮" at bounding box center [395, 98] width 56 height 27
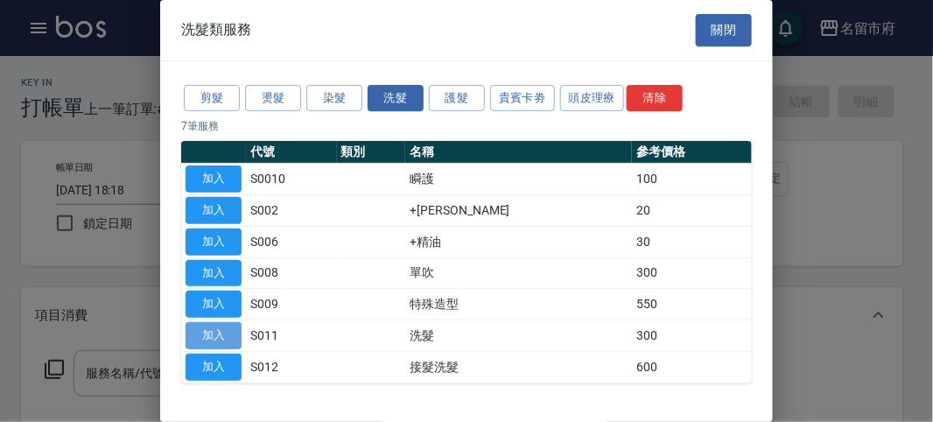
click at [214, 339] on button "加入" at bounding box center [213, 335] width 56 height 27
type input "洗髮(S011)"
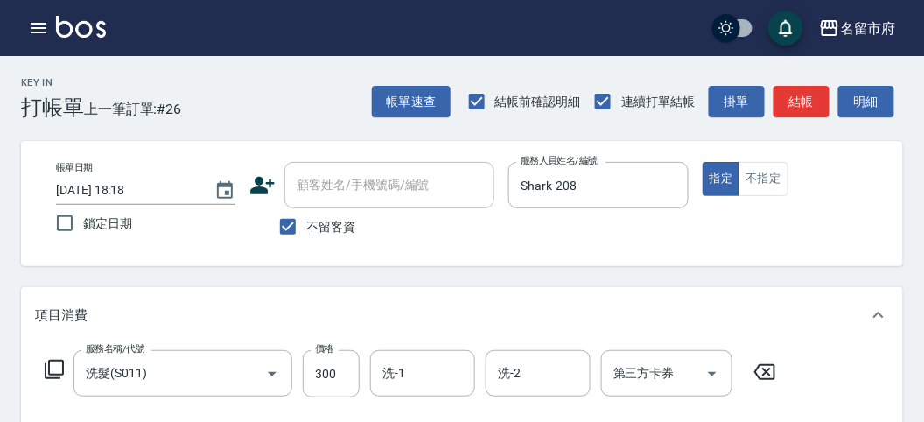
click at [51, 370] on icon at bounding box center [54, 369] width 21 height 21
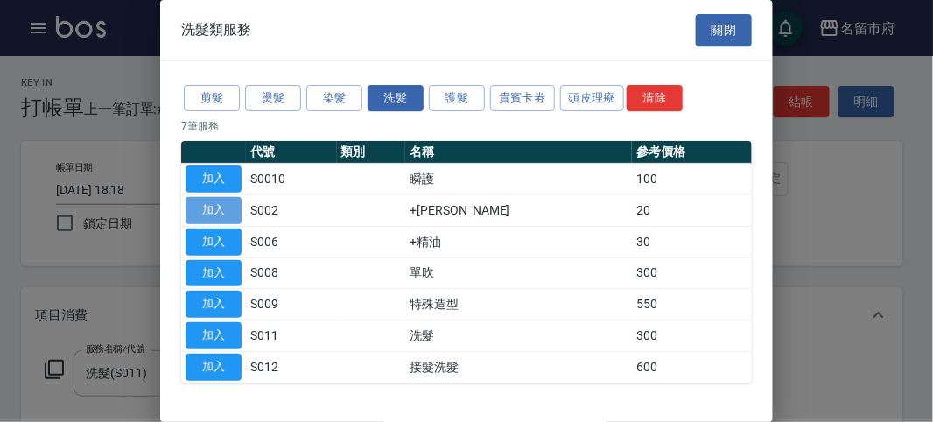
click at [228, 205] on button "加入" at bounding box center [213, 210] width 56 height 27
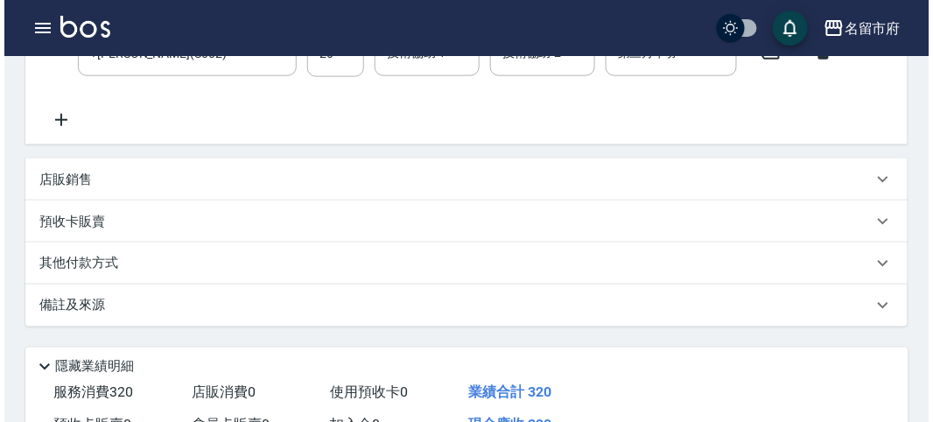
scroll to position [580, 0]
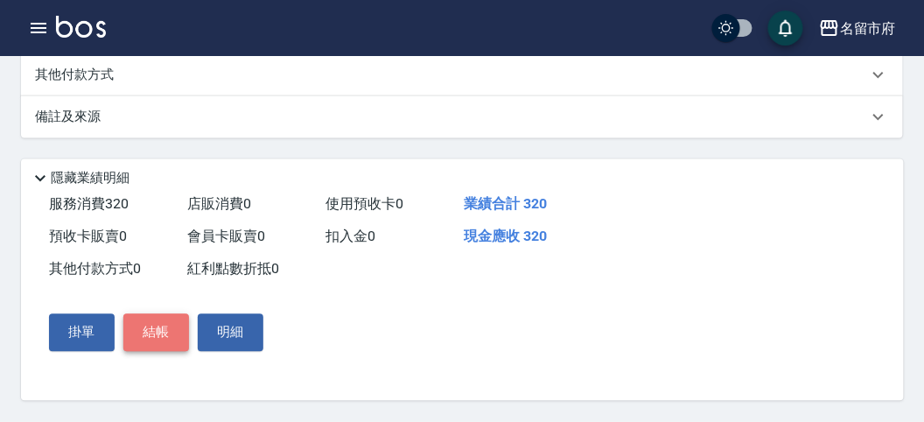
click at [151, 345] on button "結帳" at bounding box center [156, 332] width 66 height 37
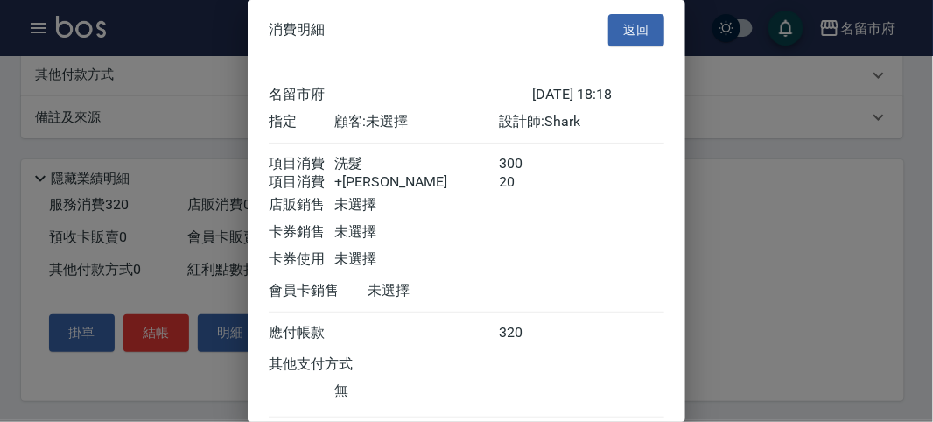
scroll to position [116, 0]
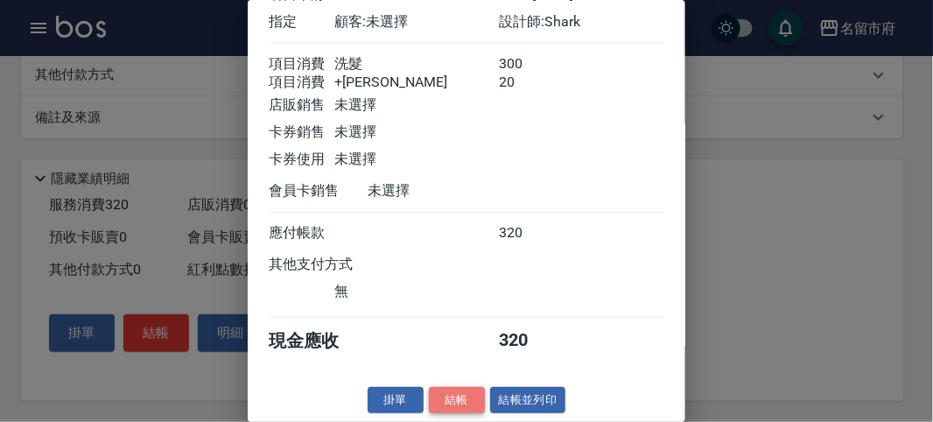
click at [453, 396] on button "結帳" at bounding box center [457, 400] width 56 height 27
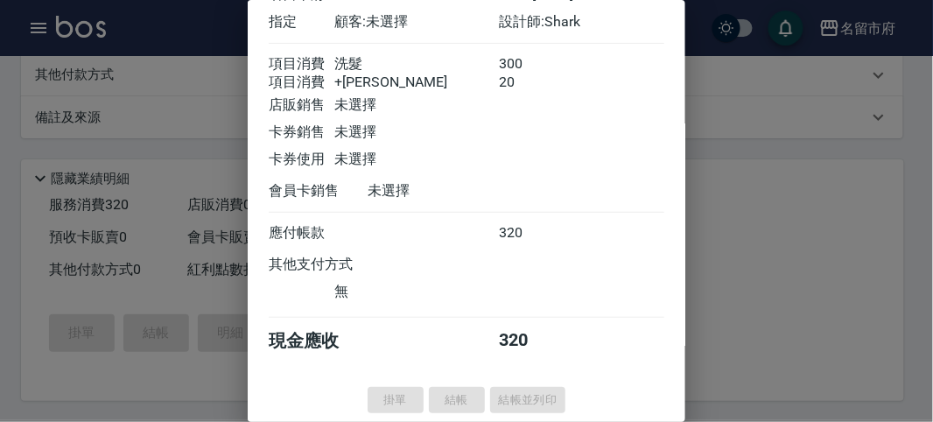
type input "[DATE] 18:26"
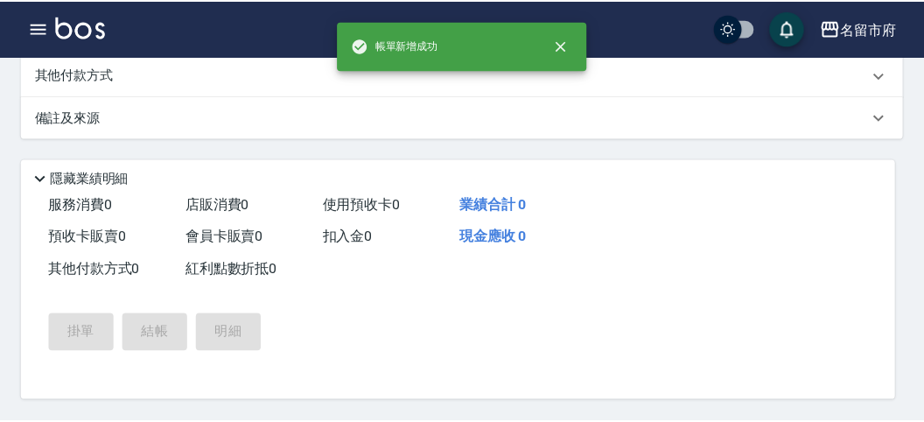
scroll to position [0, 0]
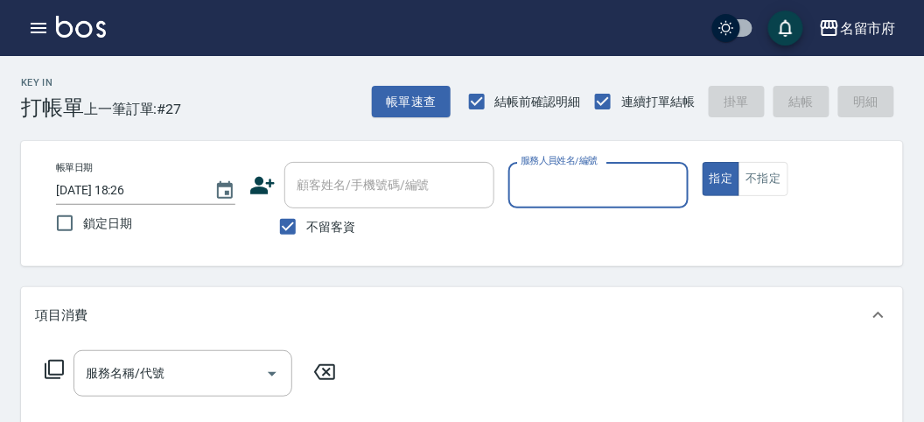
click at [623, 164] on div "服務人員姓名/編號" at bounding box center [597, 185] width 179 height 46
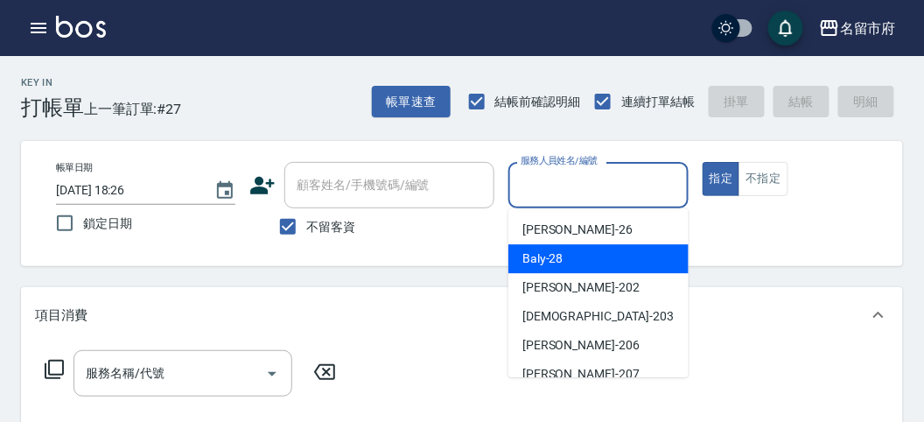
click at [610, 260] on div "Baly -28" at bounding box center [598, 258] width 180 height 29
type input "Baly-28"
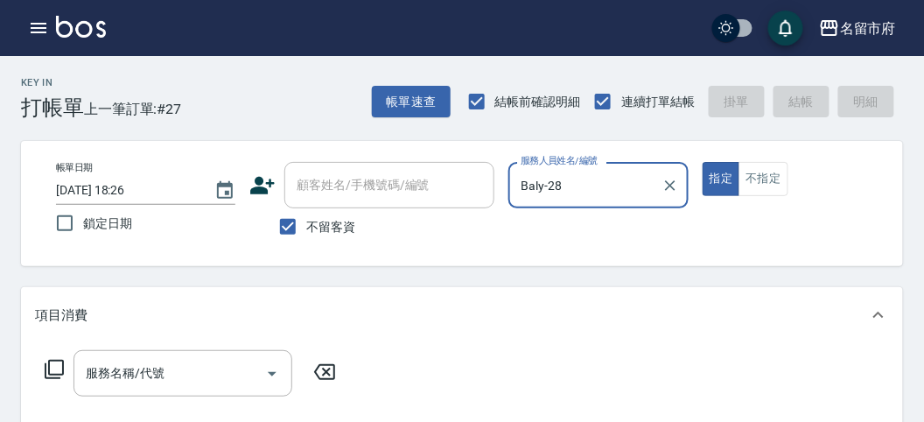
click at [40, 380] on div "服務名稱/代號 服務名稱/代號" at bounding box center [190, 373] width 311 height 46
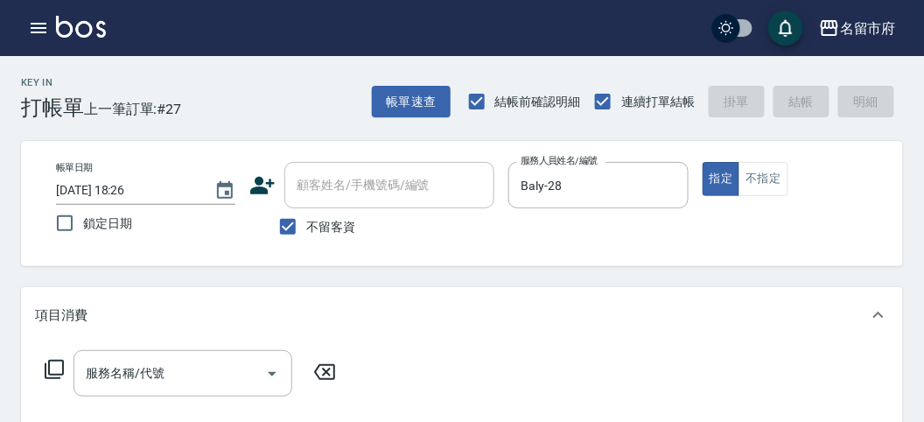
click at [49, 377] on icon at bounding box center [54, 369] width 19 height 19
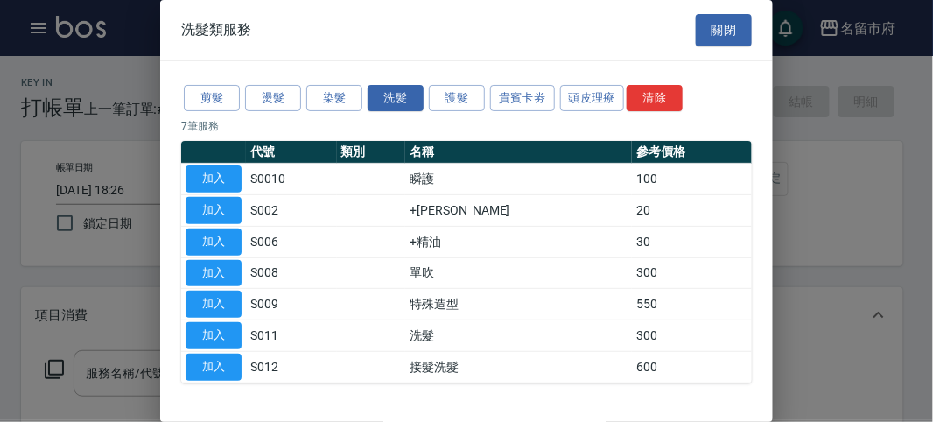
click at [197, 331] on button "加入" at bounding box center [213, 335] width 56 height 27
type input "洗髮(S011)"
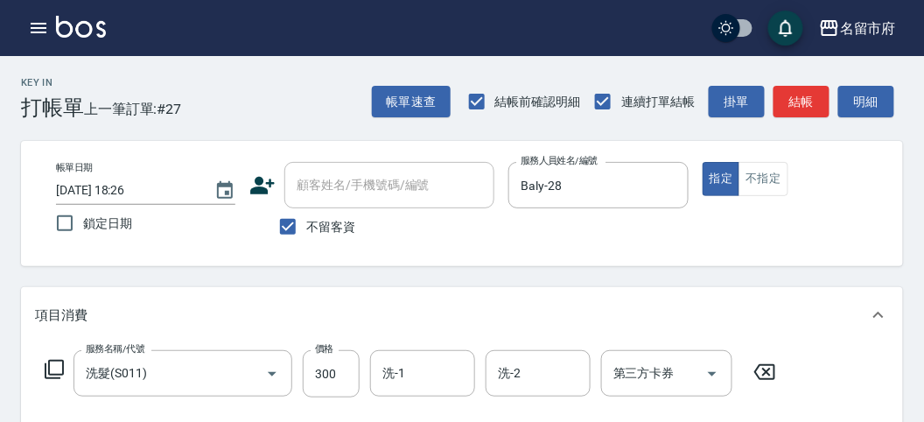
click at [57, 376] on icon at bounding box center [54, 369] width 21 height 21
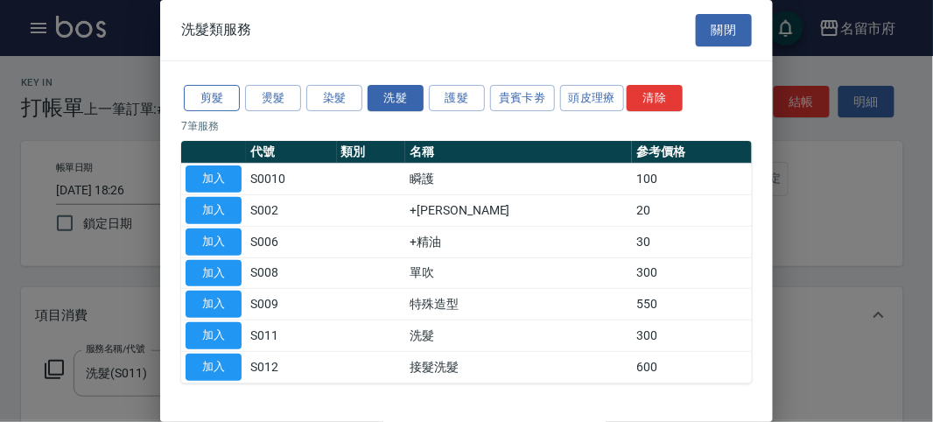
click at [209, 101] on button "剪髮" at bounding box center [212, 98] width 56 height 27
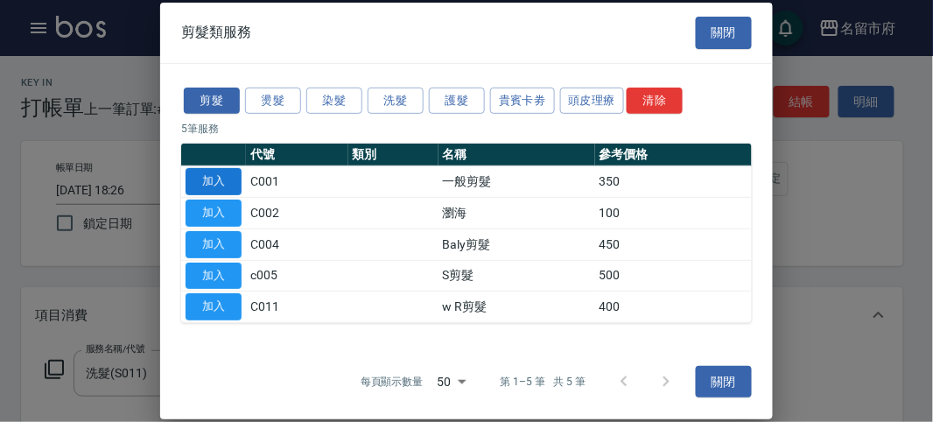
click at [207, 190] on button "加入" at bounding box center [213, 181] width 56 height 27
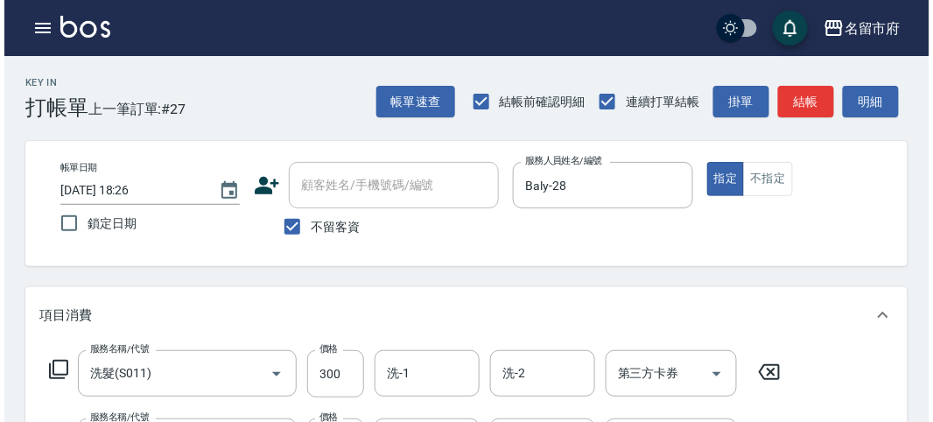
scroll to position [580, 0]
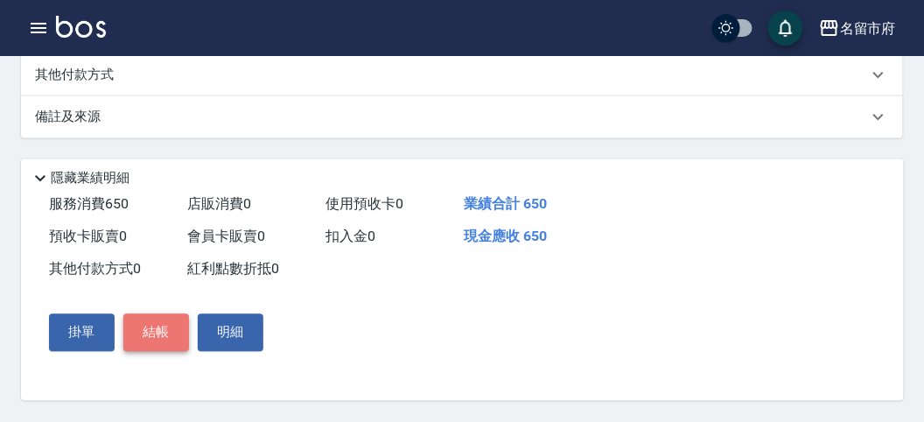
click at [166, 325] on button "結帳" at bounding box center [156, 332] width 66 height 37
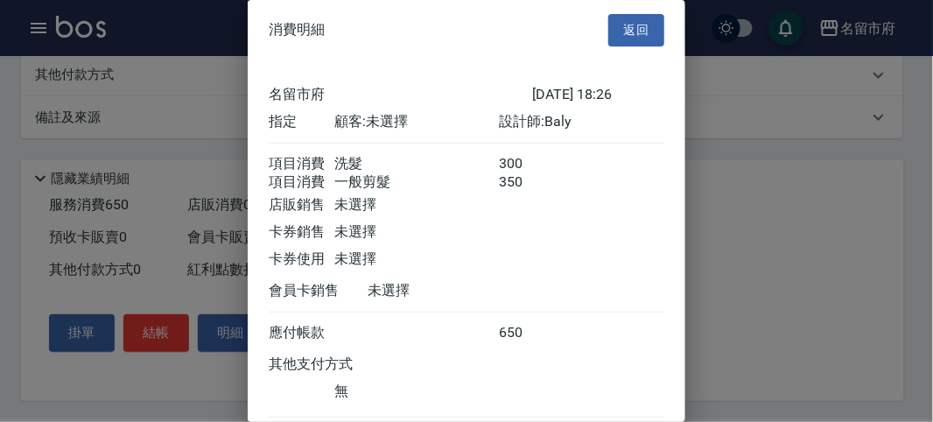
scroll to position [116, 0]
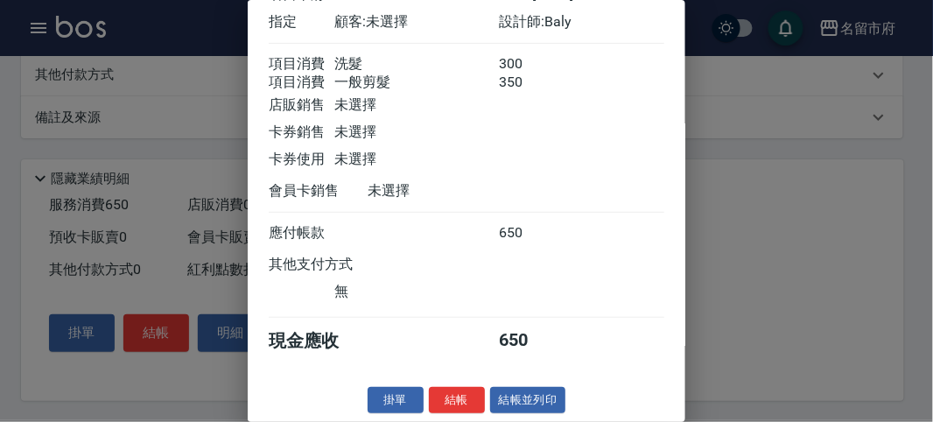
click at [433, 405] on button "結帳" at bounding box center [457, 400] width 56 height 27
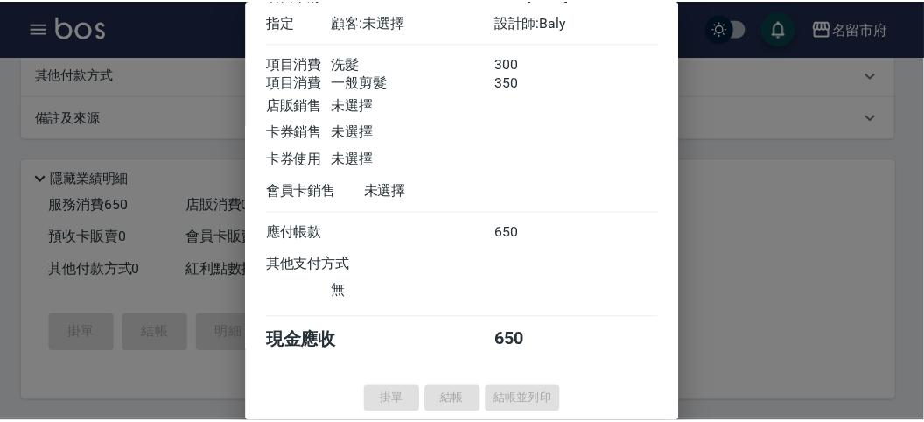
scroll to position [0, 0]
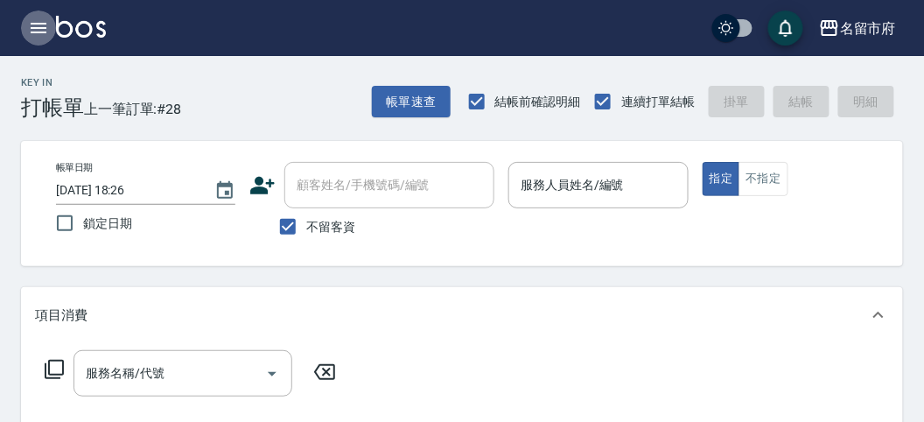
click at [37, 27] on icon "button" at bounding box center [39, 28] width 16 height 10
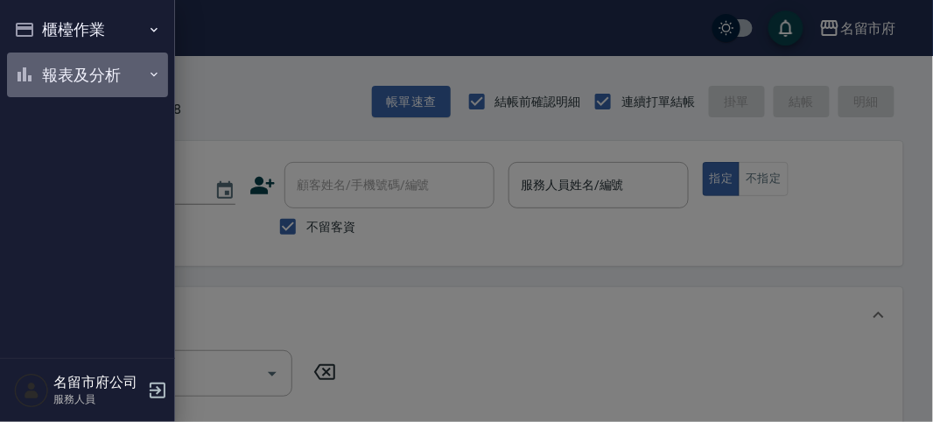
click at [53, 80] on button "報表及分析" at bounding box center [87, 74] width 161 height 45
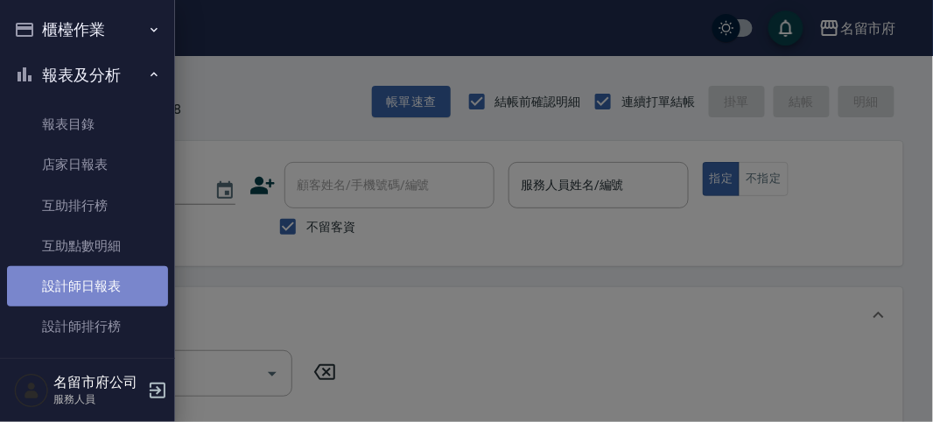
click at [98, 291] on link "設計師日報表" at bounding box center [87, 286] width 161 height 40
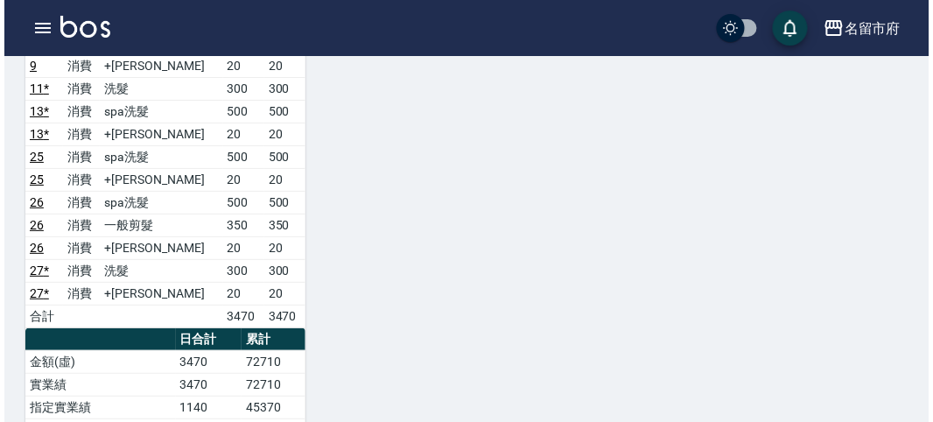
scroll to position [1646, 0]
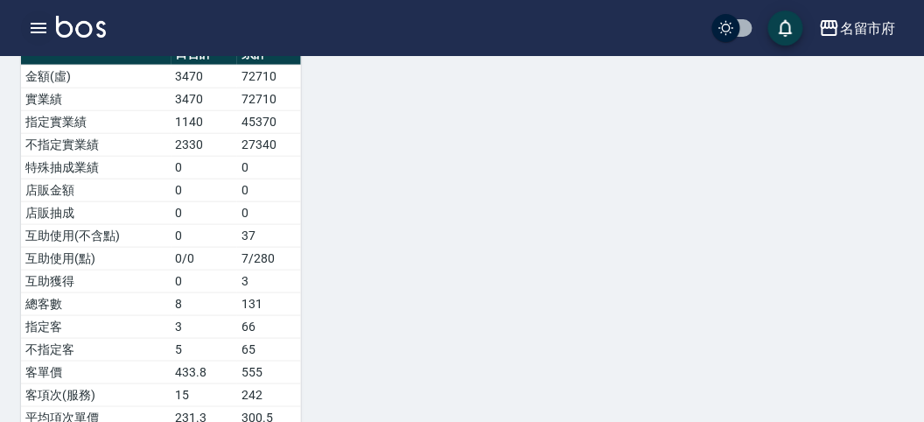
click at [37, 25] on icon "button" at bounding box center [38, 27] width 21 height 21
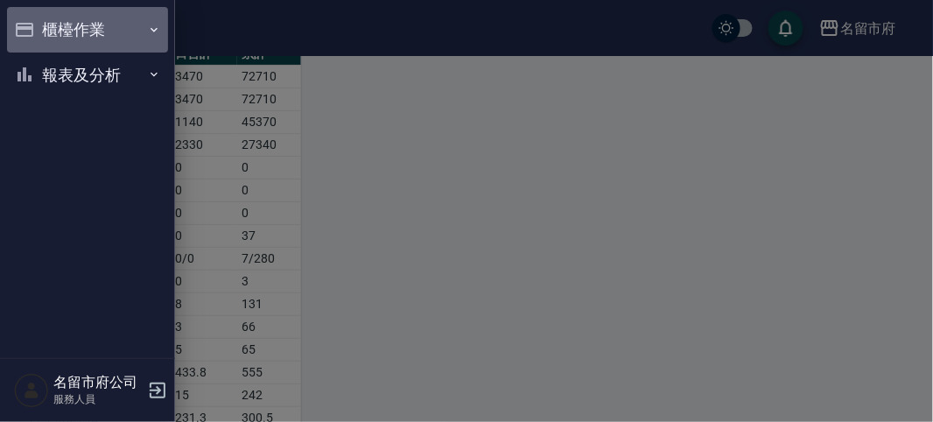
click at [63, 26] on button "櫃檯作業" at bounding box center [87, 29] width 161 height 45
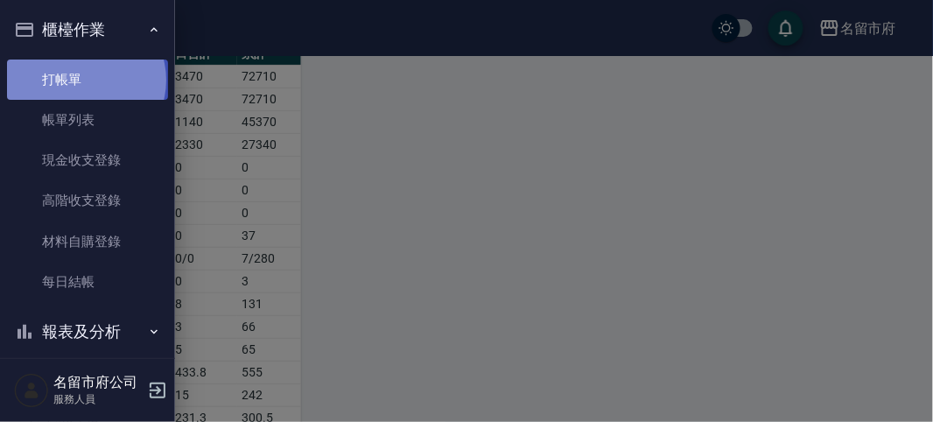
click at [85, 80] on link "打帳單" at bounding box center [87, 79] width 161 height 40
